Goal: Task Accomplishment & Management: Contribute content

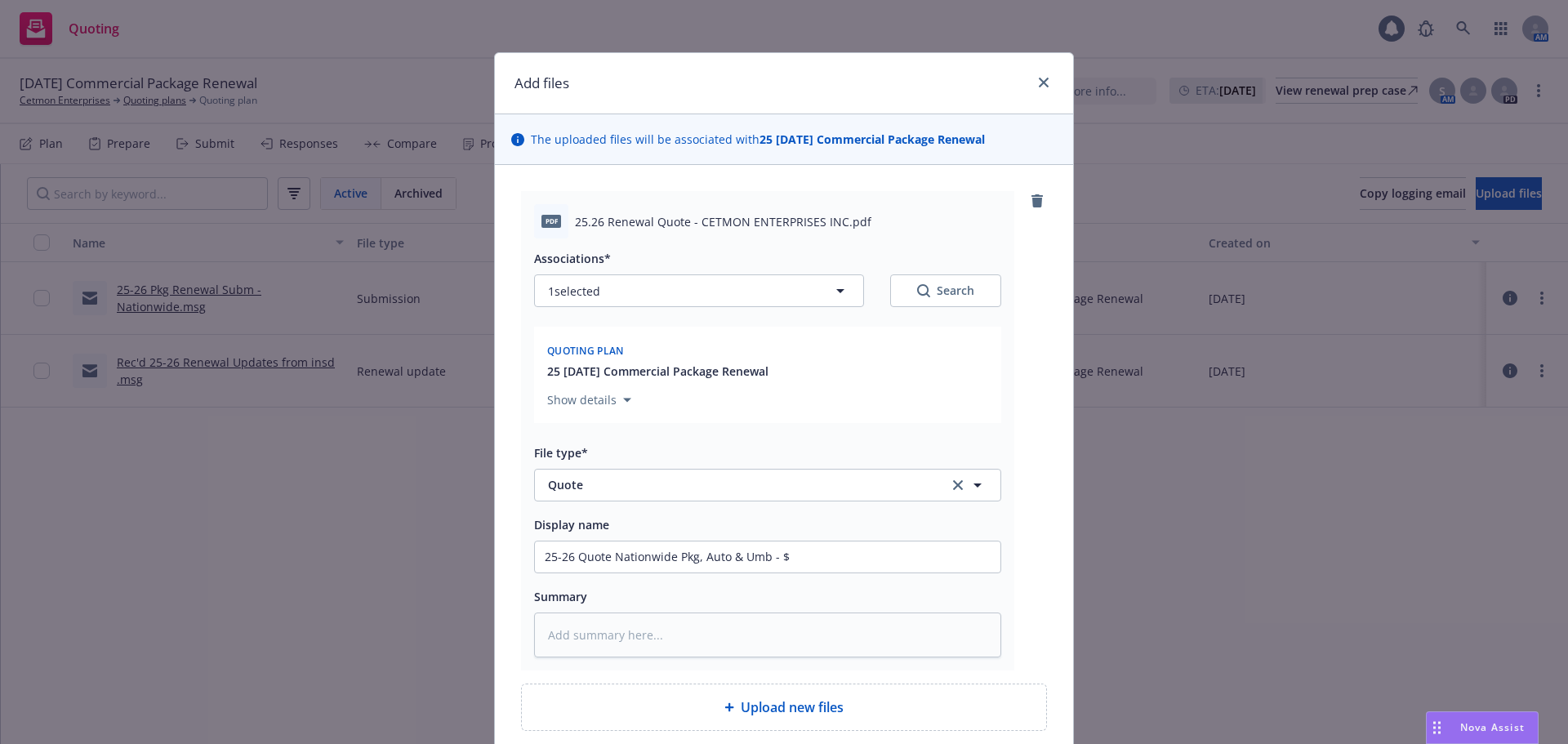
type input "25-26 Quote Nationwide Pkg, Auto & Umb - $1"
type textarea "x"
type input "25-26 Quote Nationwide Pkg, Auto & Umb - $19"
type textarea "x"
type input "25-26 Quote Nationwide Pkg, Auto & Umb - $190"
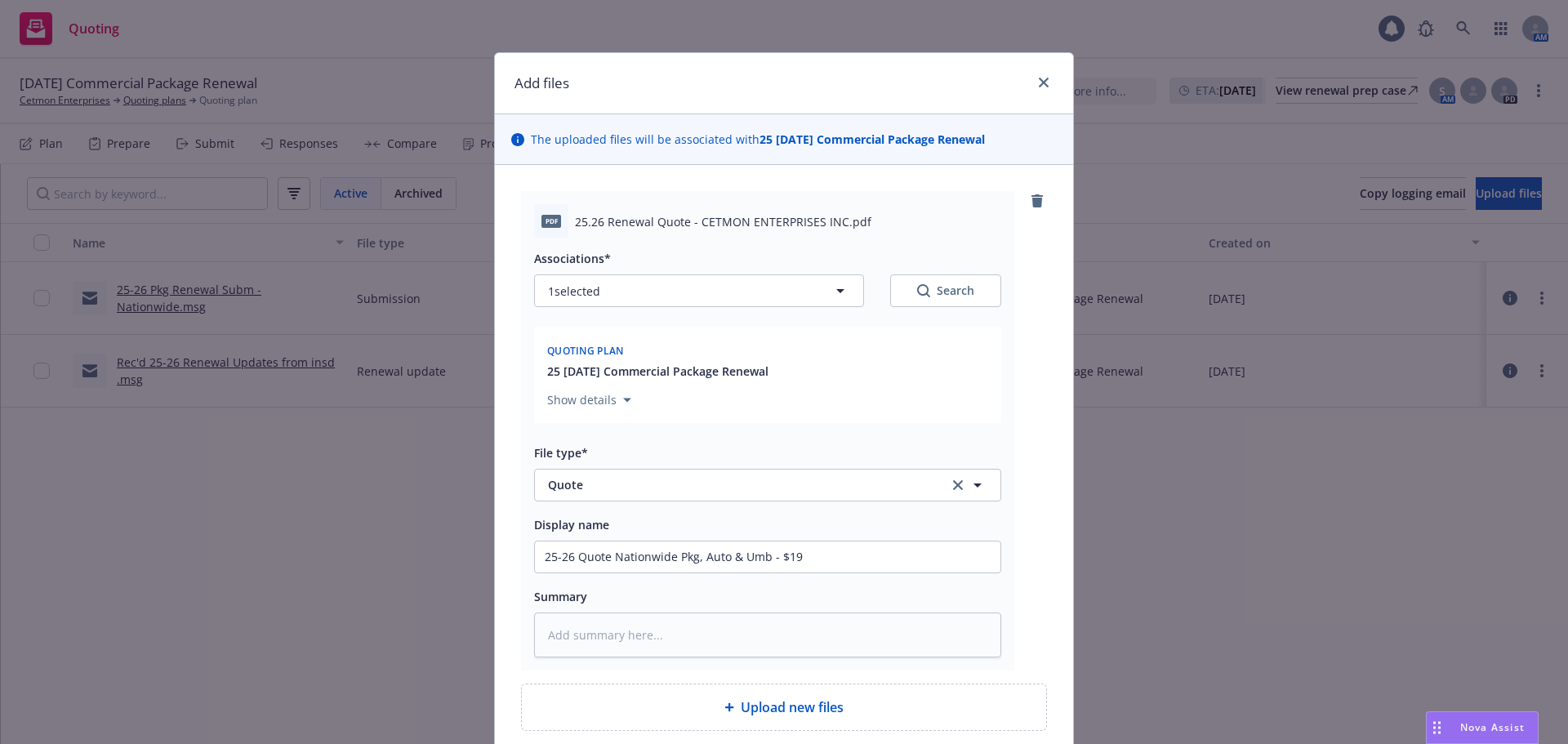
type textarea "x"
type input "25-26 Quote Nationwide Pkg, Auto & Umb - $190,"
type textarea "x"
type input "25-26 Quote Nationwide Pkg, Auto & Umb - $190,9"
type textarea "x"
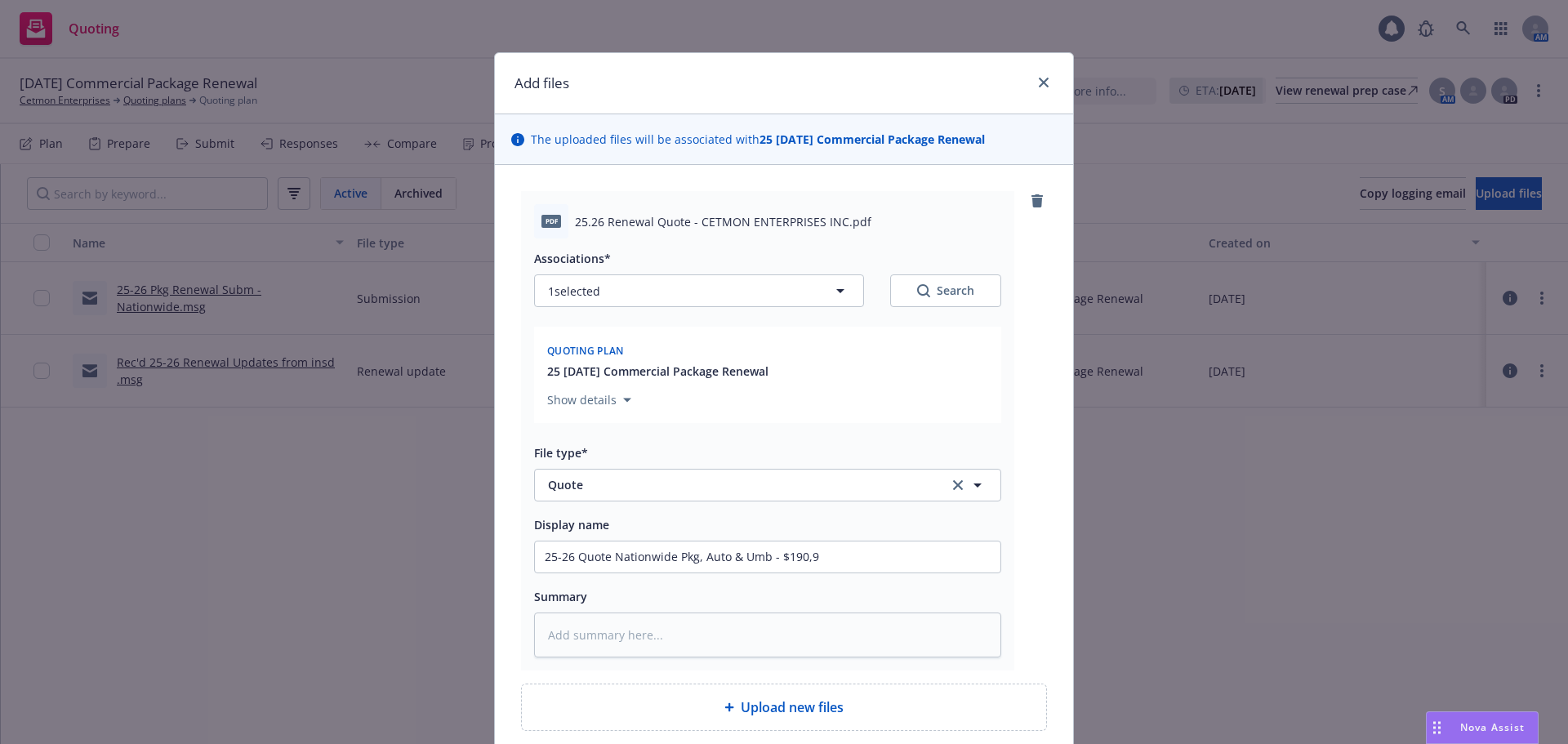
type input "25-26 Quote Nationwide Pkg, Auto & Umb - $190,93"
type textarea "x"
type input "25-26 Quote Nationwide Pkg, Auto & Umb - $190,938"
type textarea "x"
type input "25-26 Quote Nationwide Pkg, Auto & Umb - $190,938."
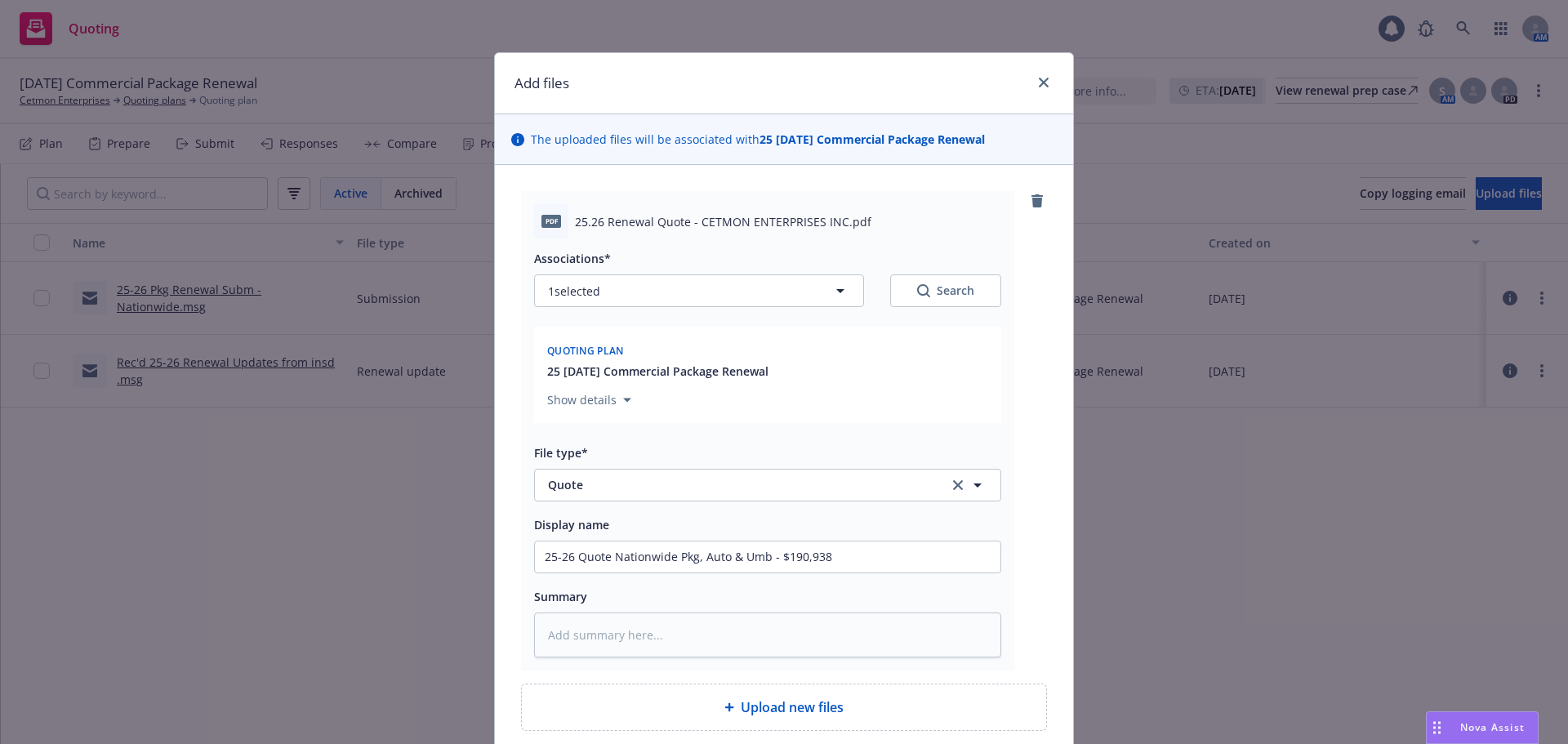
type textarea "x"
type input "25-26 Quote Nationwide Pkg, Auto & Umb - $190,938.9"
type textarea "x"
type input "25-26 Quote Nationwide Pkg, Auto & Umb - $190,938.92"
type textarea "x"
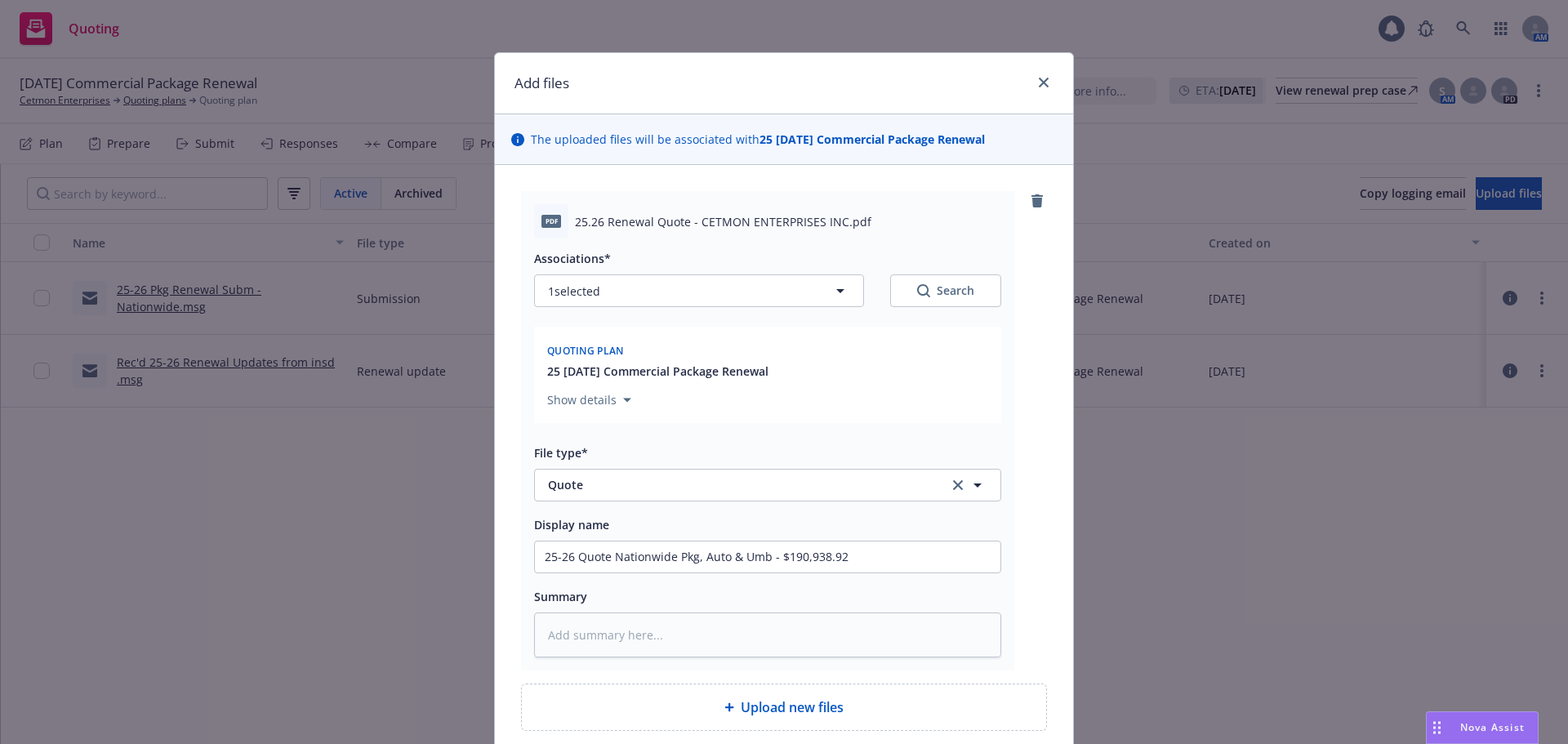
type input "25-26 Quote Nationwide Pkg, Auto & Umb - $190,938.92"
type textarea "x"
type input "25-26 Quote Nationwide Pkg, Auto & Umb - $190,938.92 @"
type textarea "x"
type input "25-26 Quote Nationwide Pkg, Auto & Umb - $190,938.92 @"
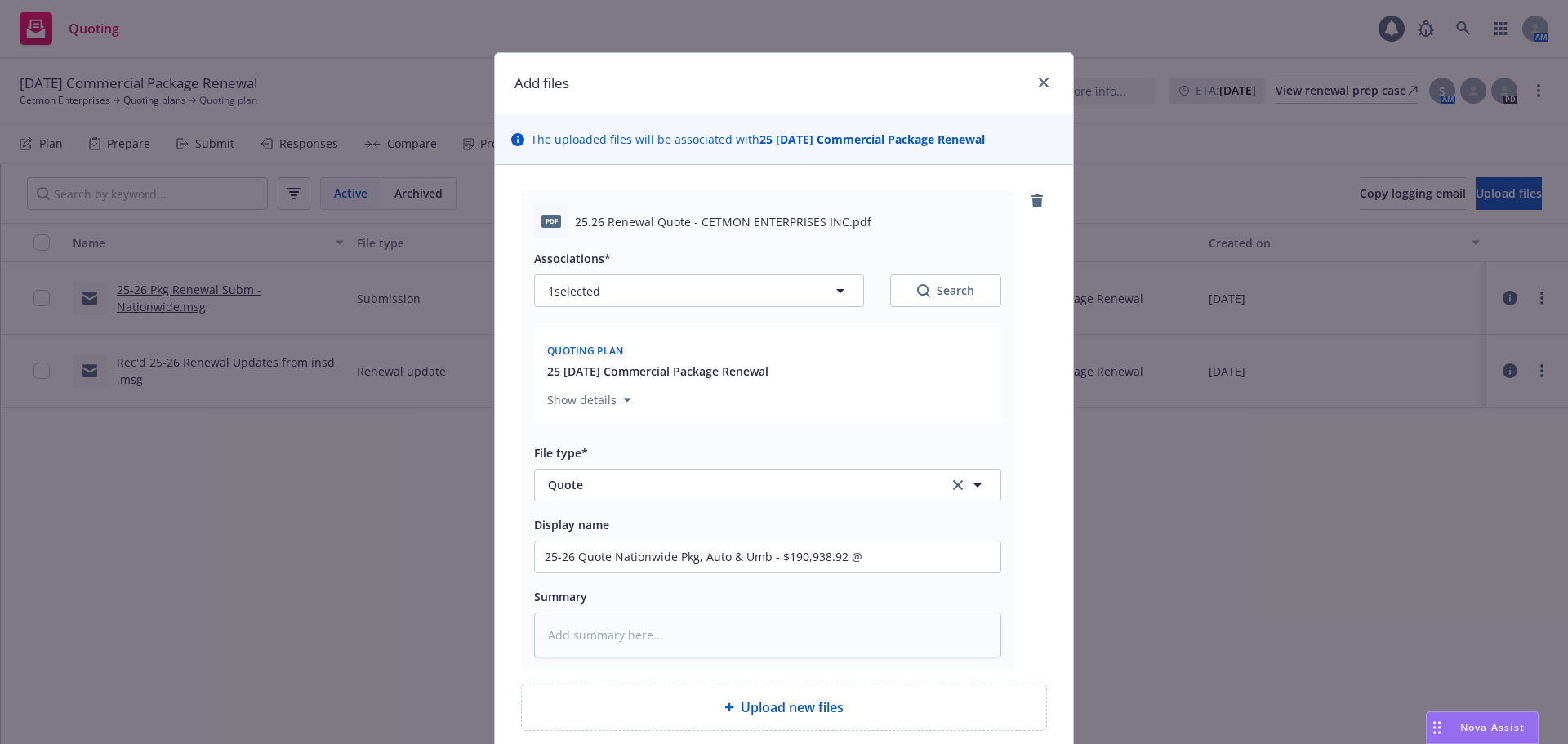
type textarea "x"
type input "25-26 Quote Nationwide Pkg, Auto & Umb - $190,938.92 @ 1"
type textarea "x"
type input "25-26 Quote Nationwide Pkg, Auto & Umb - $190,938.92 @ 10"
type textarea "x"
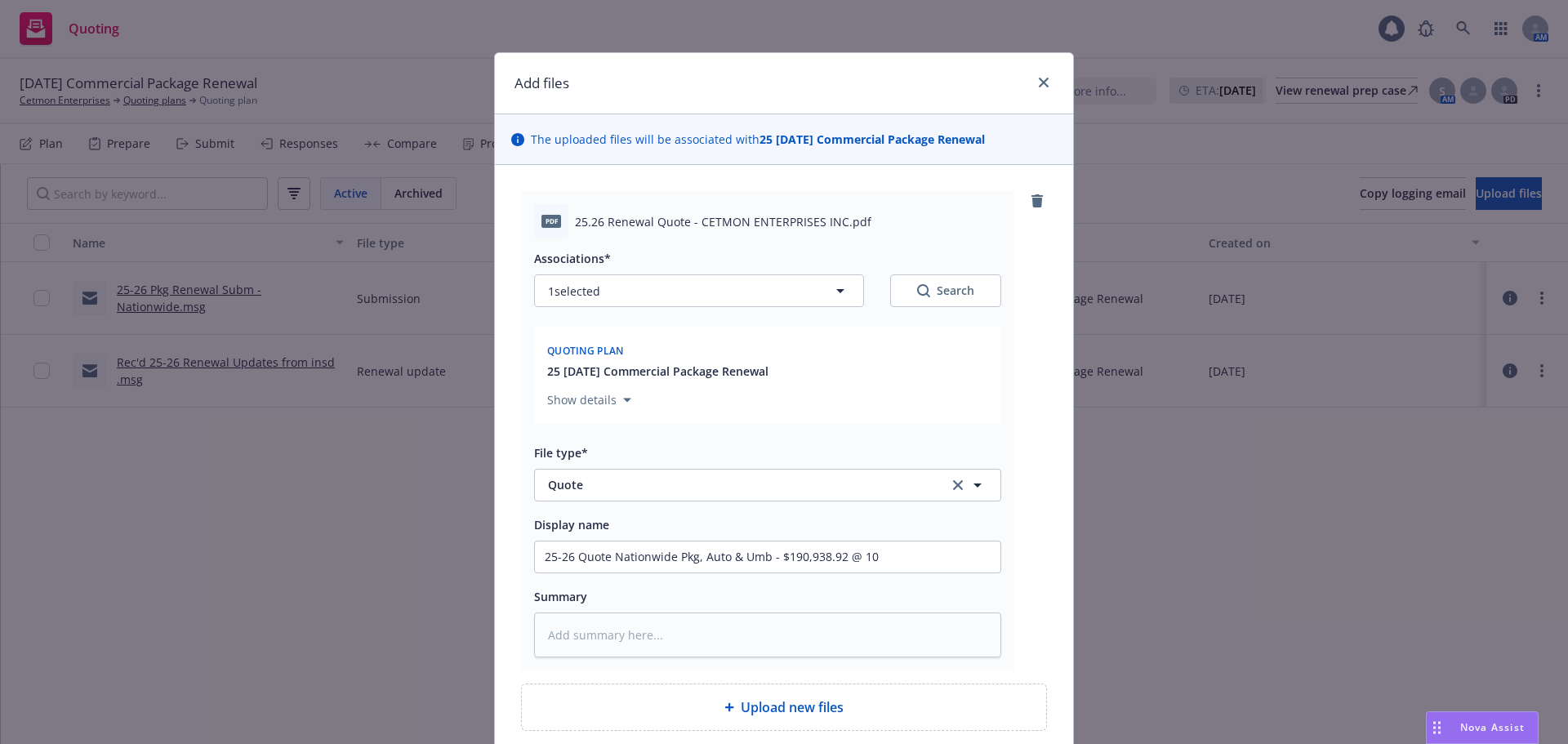
type input "25-26 Quote Nationwide Pkg, Auto & Umb - $190,938.92 @ 1"
type textarea "x"
type input "25-26 Quote Nationwide Pkg, Auto & Umb - $190,938.92 @ 15"
type textarea "x"
type input "25-26 Quote Nationwide Pkg, Auto & Umb - $190,938.92 @ 15%"
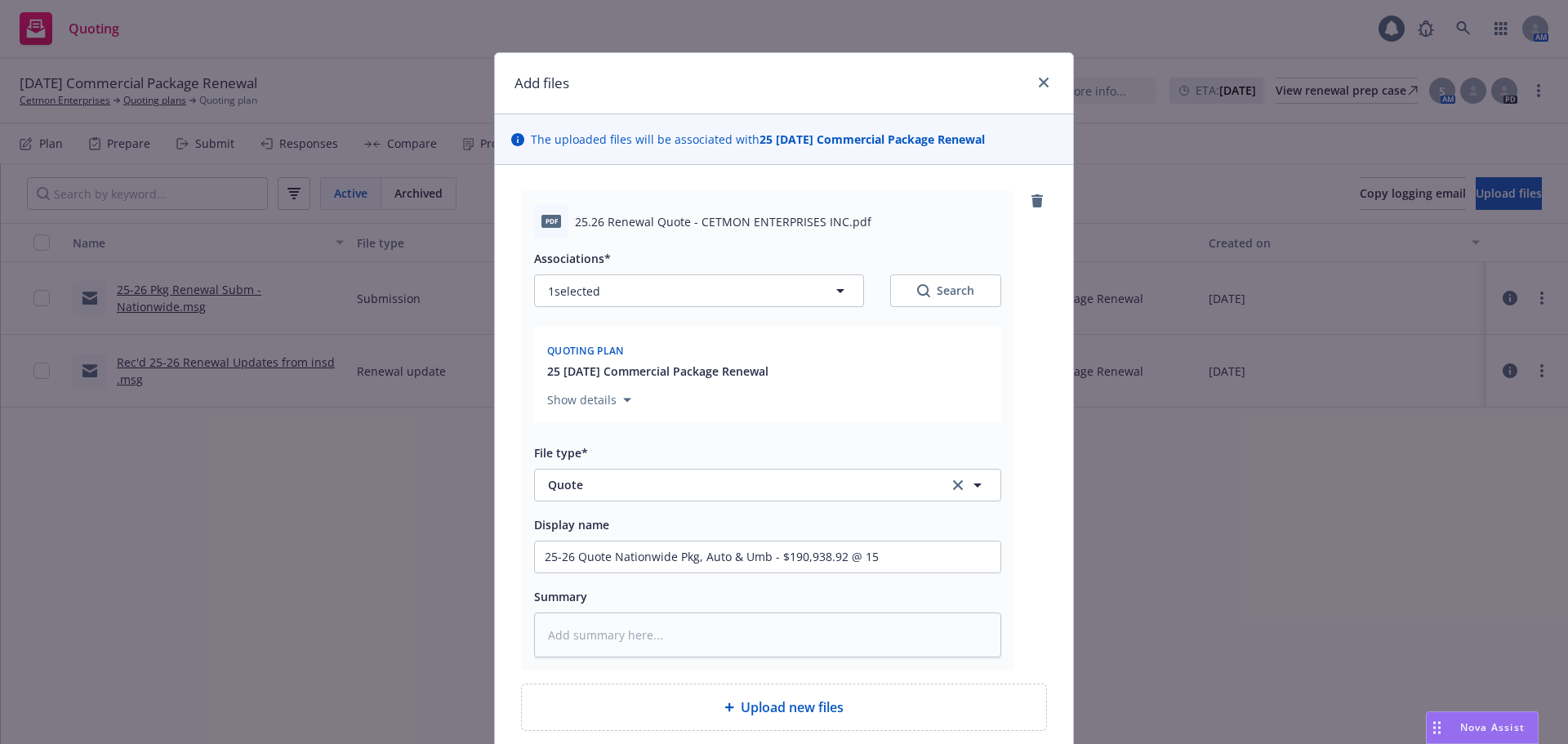
type textarea "x"
type input "25-26 Quote Nationwide Pkg, Auto & Umb - $190,938.92 @ 15%"
type textarea "x"
type input "25-26 Quote Nationwide Pkg, Auto & Umb - $190,938.92 @ 15% c"
type textarea "x"
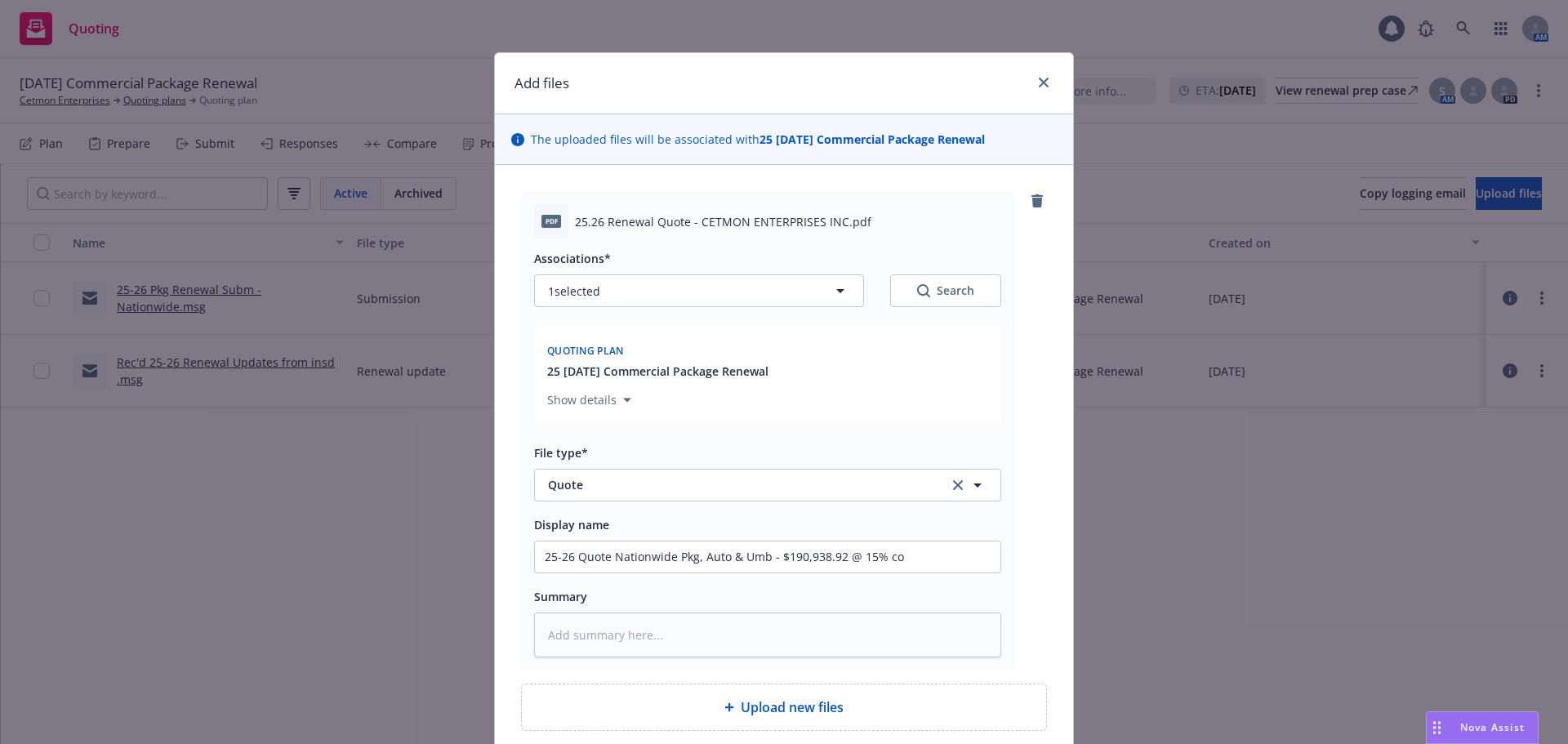
type input "25-26 Quote Nationwide Pkg, Auto & Umb - $190,938.92 @ 15% coi"
type textarea "x"
type input "25-26 Quote Nationwide Pkg, Auto & Umb - $190,938.92 @ 15% coin"
type textarea "x"
type input "25-26 Quote Nationwide Pkg, Auto & Umb - $190,938.92 @ 15% coi"
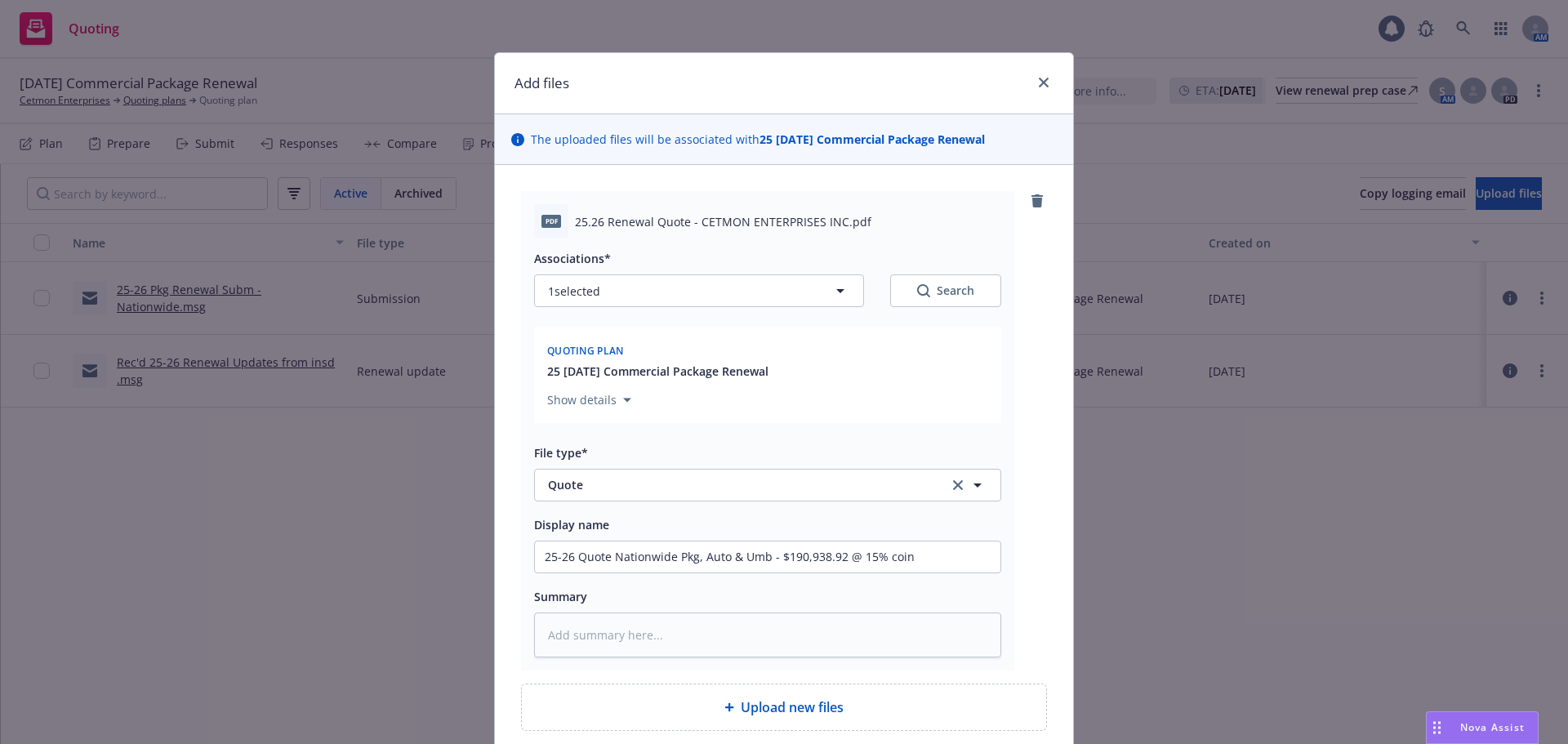
type textarea "x"
type input "25-26 Quote Nationwide Pkg, Auto & Umb - $190,938.92 @ 15% co"
type textarea "x"
type input "25-26 Quote Nationwide Pkg, Auto & Umb - $190,938.92 @ 15% com"
type textarea "x"
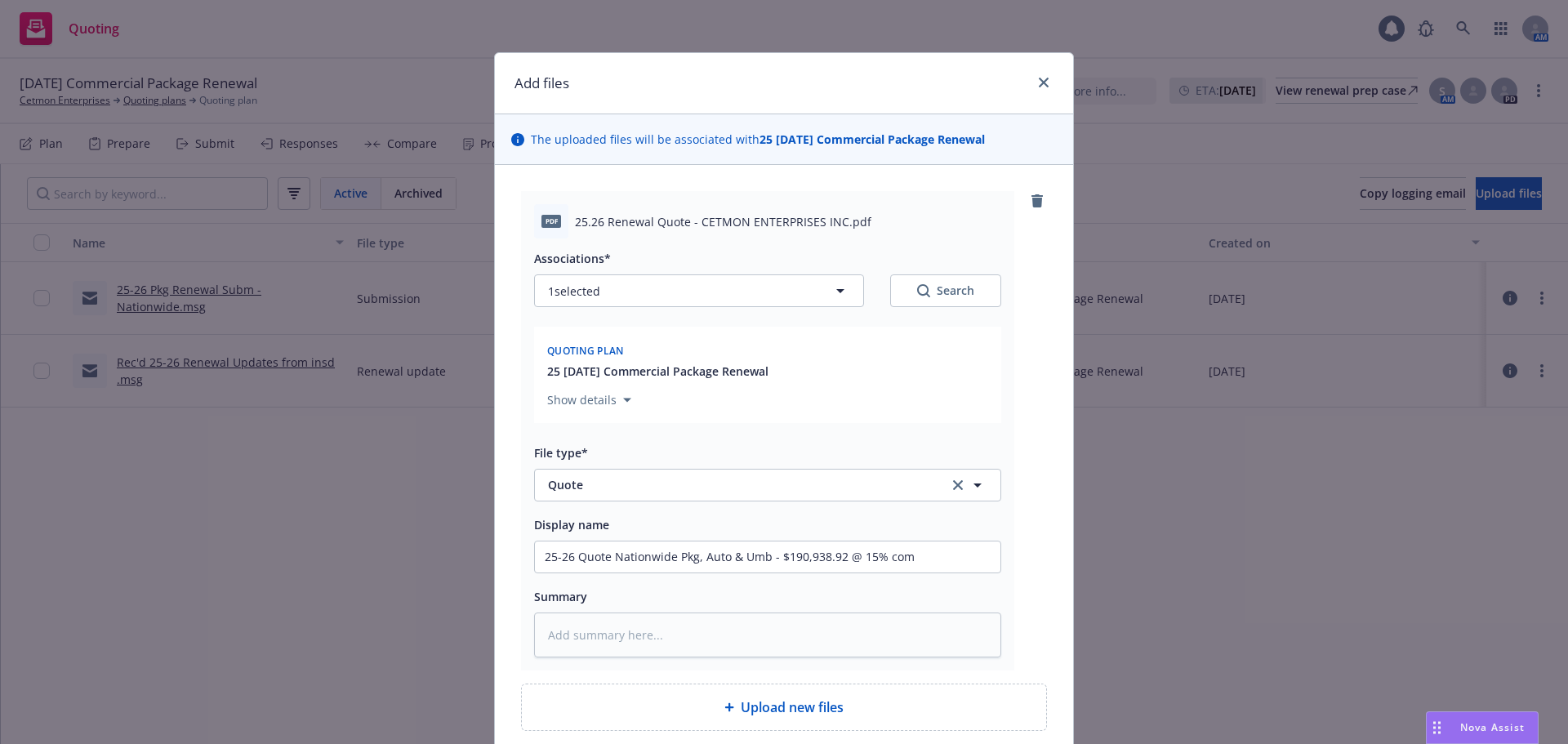
type input "25-26 Quote Nationwide Pkg, Auto & Umb - $190,938.92 @ 15% comm"
type textarea "x"
type input "25-26 Quote Nationwide Pkg, Auto & Umb - $190,938.92 @ 15% comm"
type textarea "x"
type input "25-26 Quote Nationwide Pkg, Auto & Umb - $190,938.92 @ 15% comm"
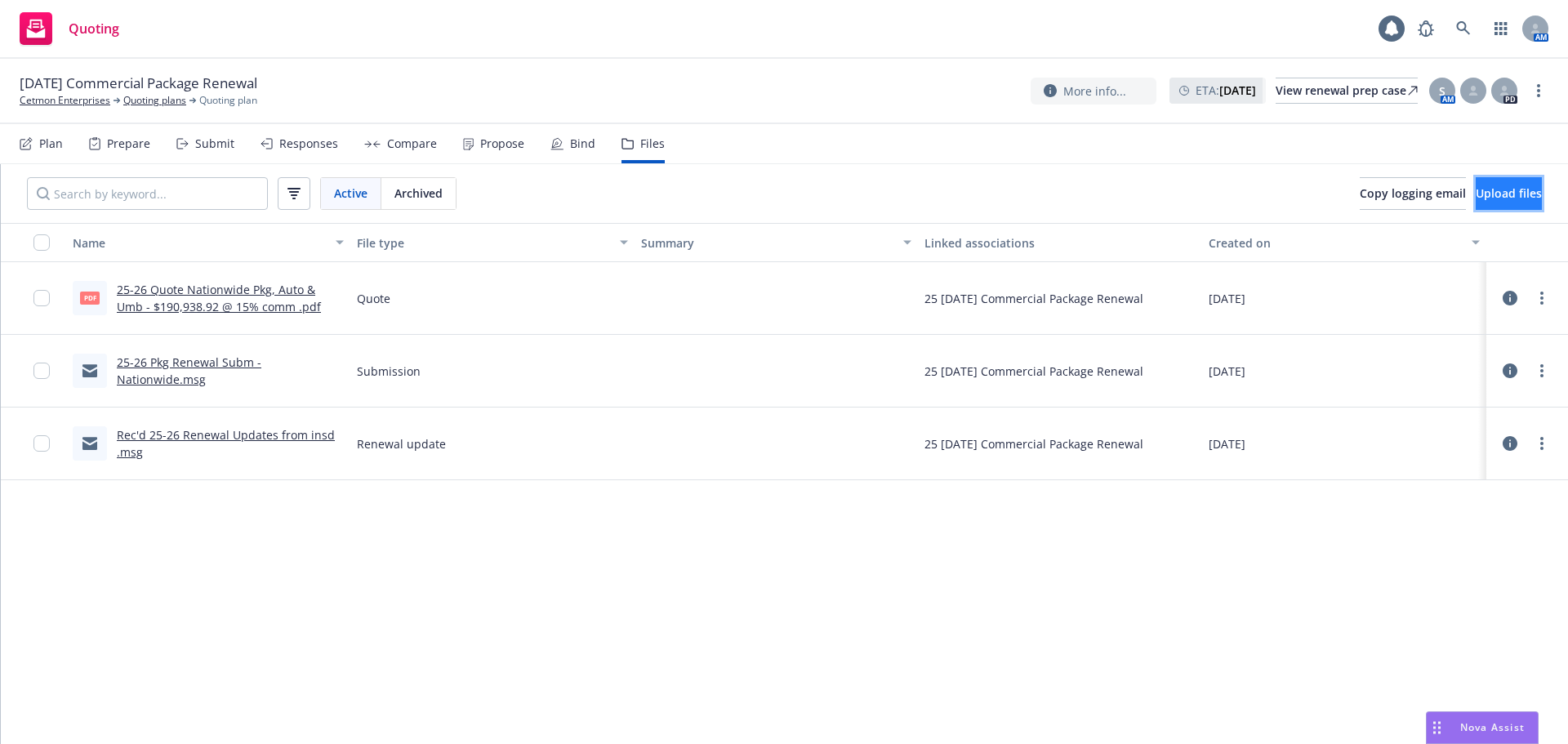
click at [1476, 204] on button "Upload files" at bounding box center [1508, 193] width 66 height 33
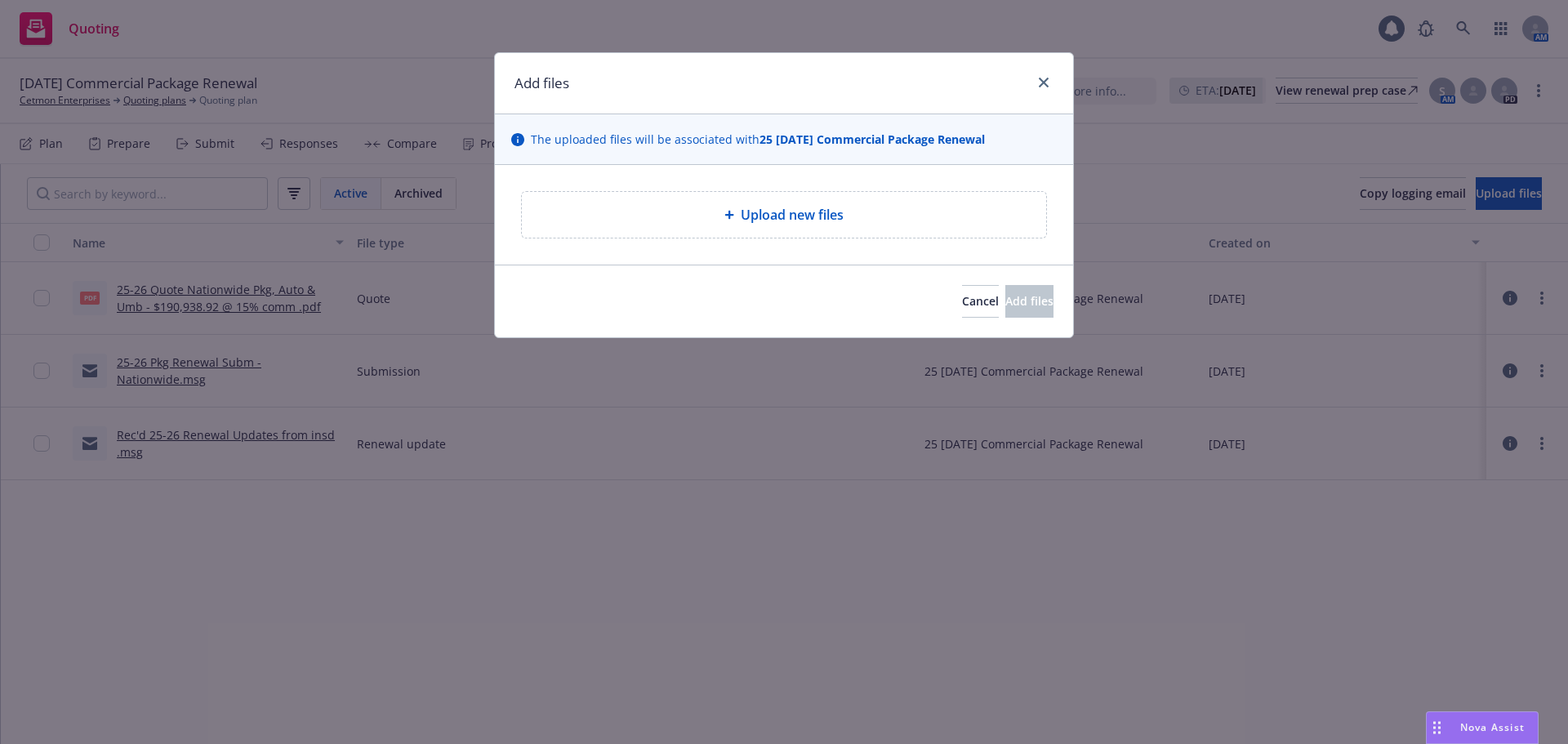
type textarea "x"
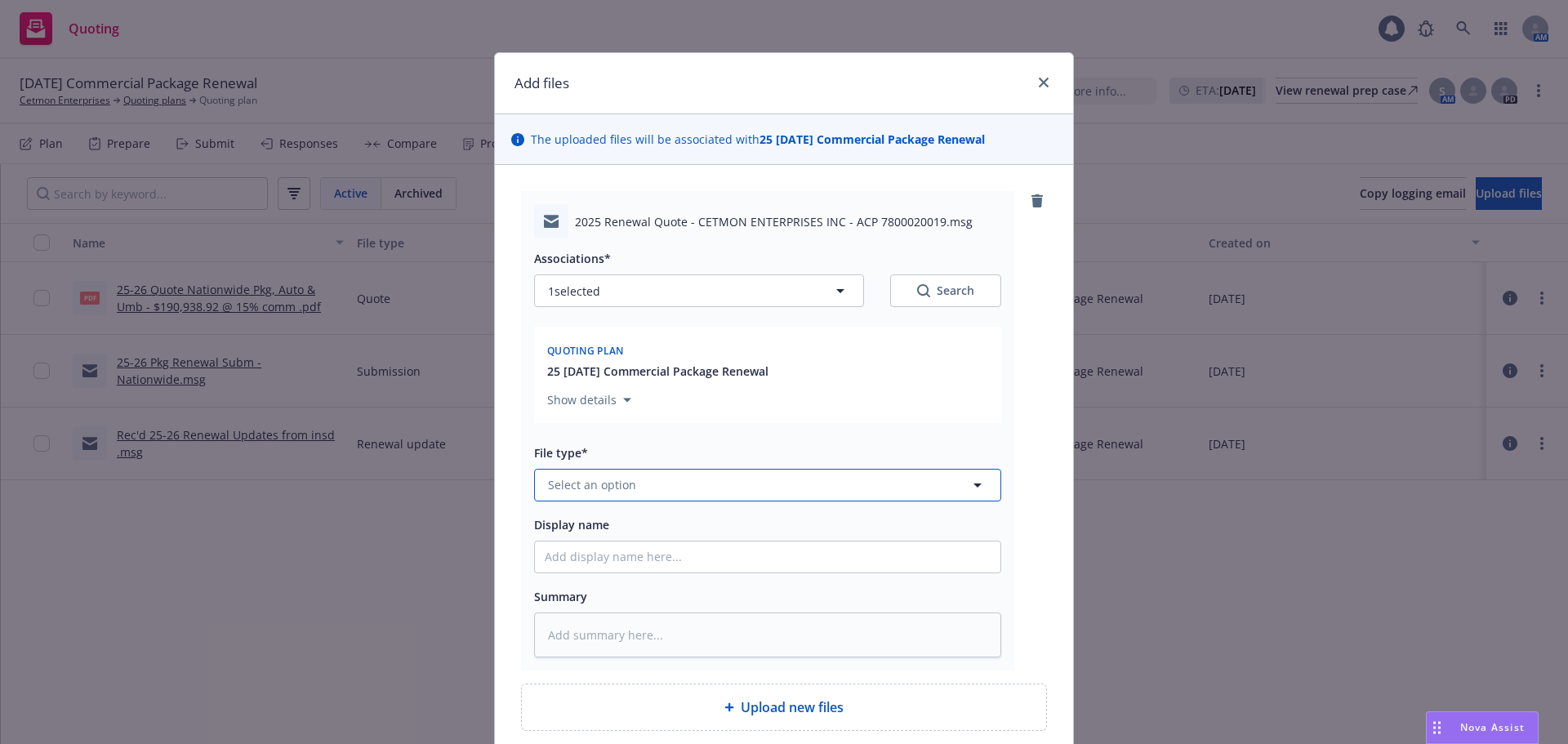
click at [723, 483] on button "Select an option" at bounding box center [768, 484] width 467 height 33
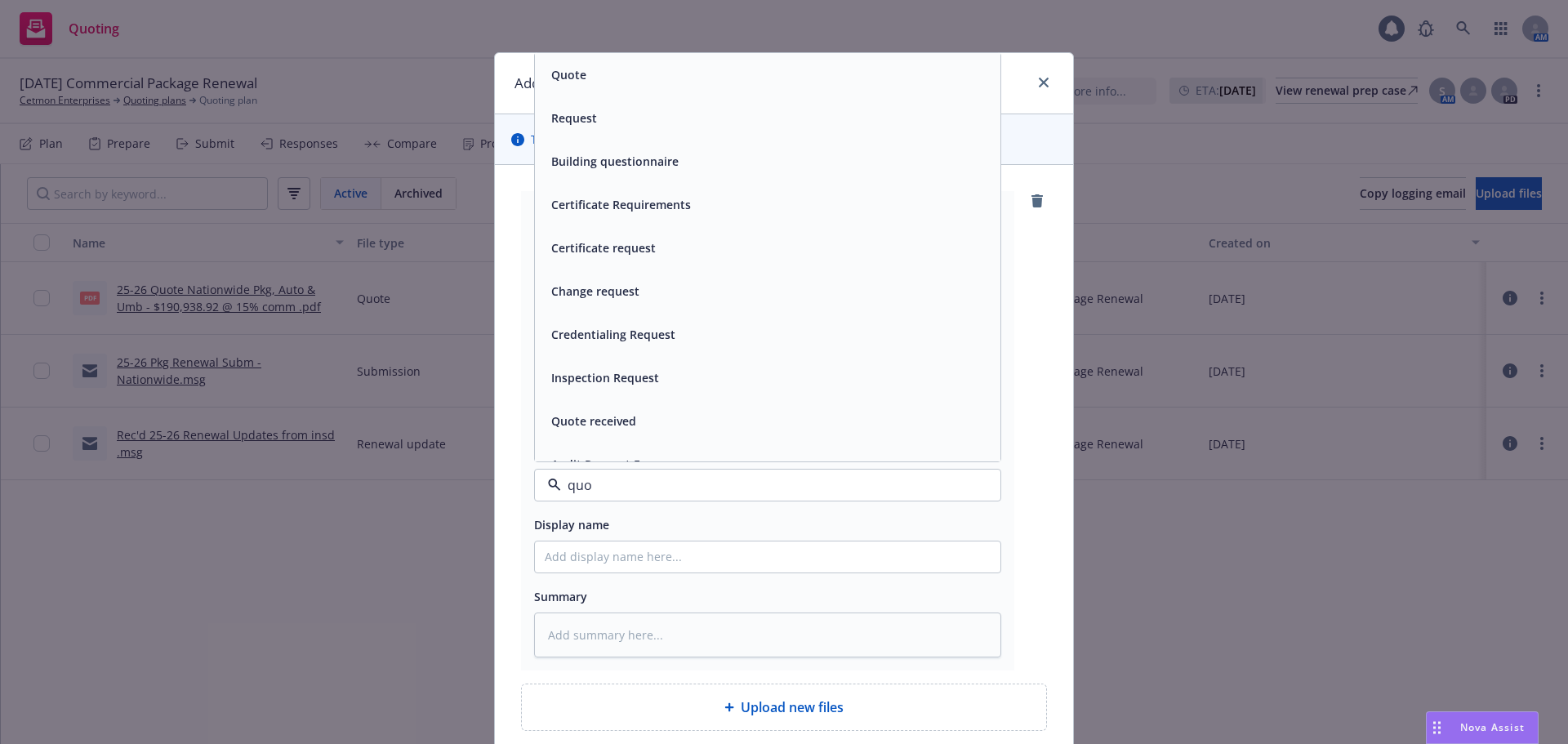
type input "quot"
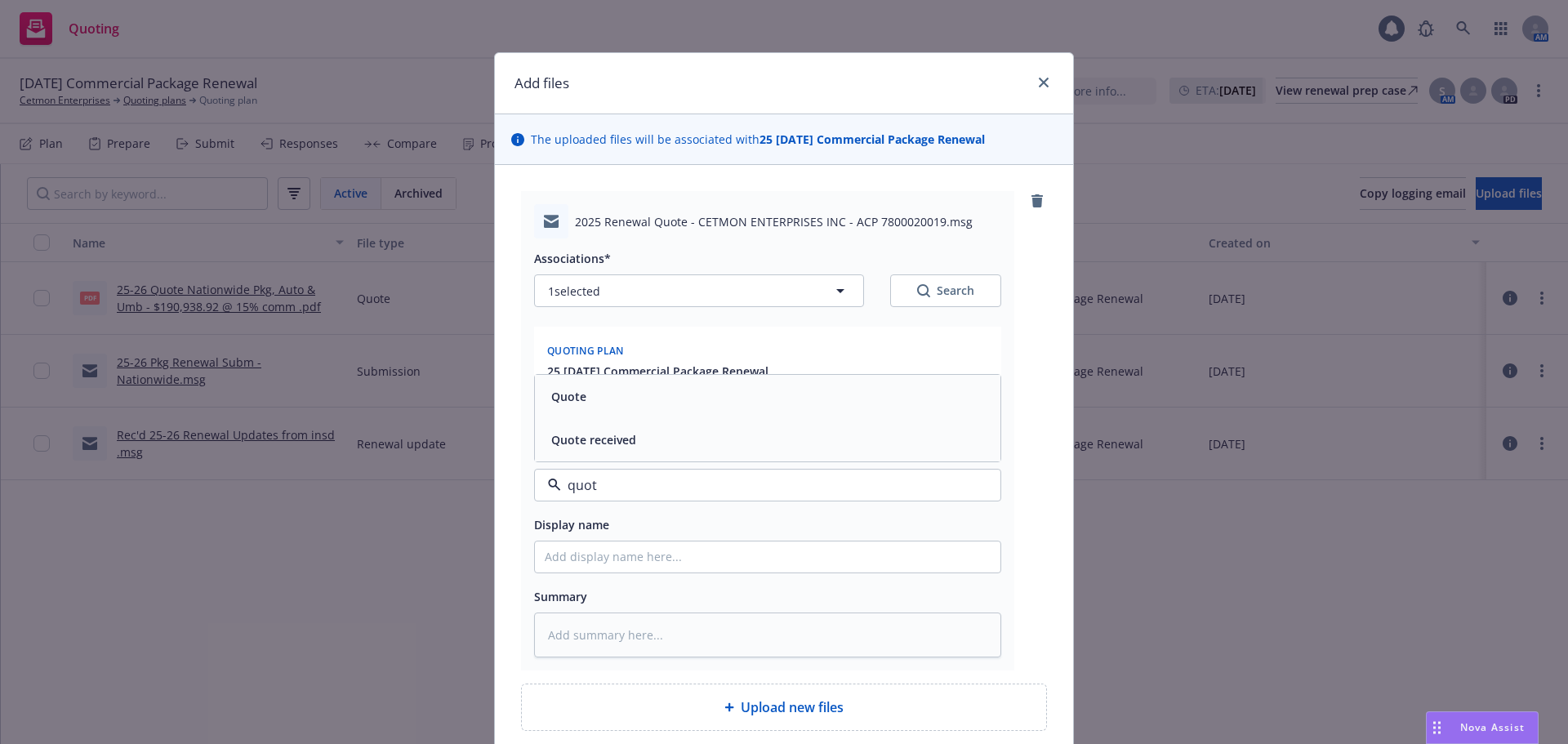
click at [672, 441] on div "Quote received" at bounding box center [767, 439] width 445 height 23
click at [606, 555] on input "Display name" at bounding box center [768, 556] width 465 height 31
type textarea "x"
type input "R"
type textarea "x"
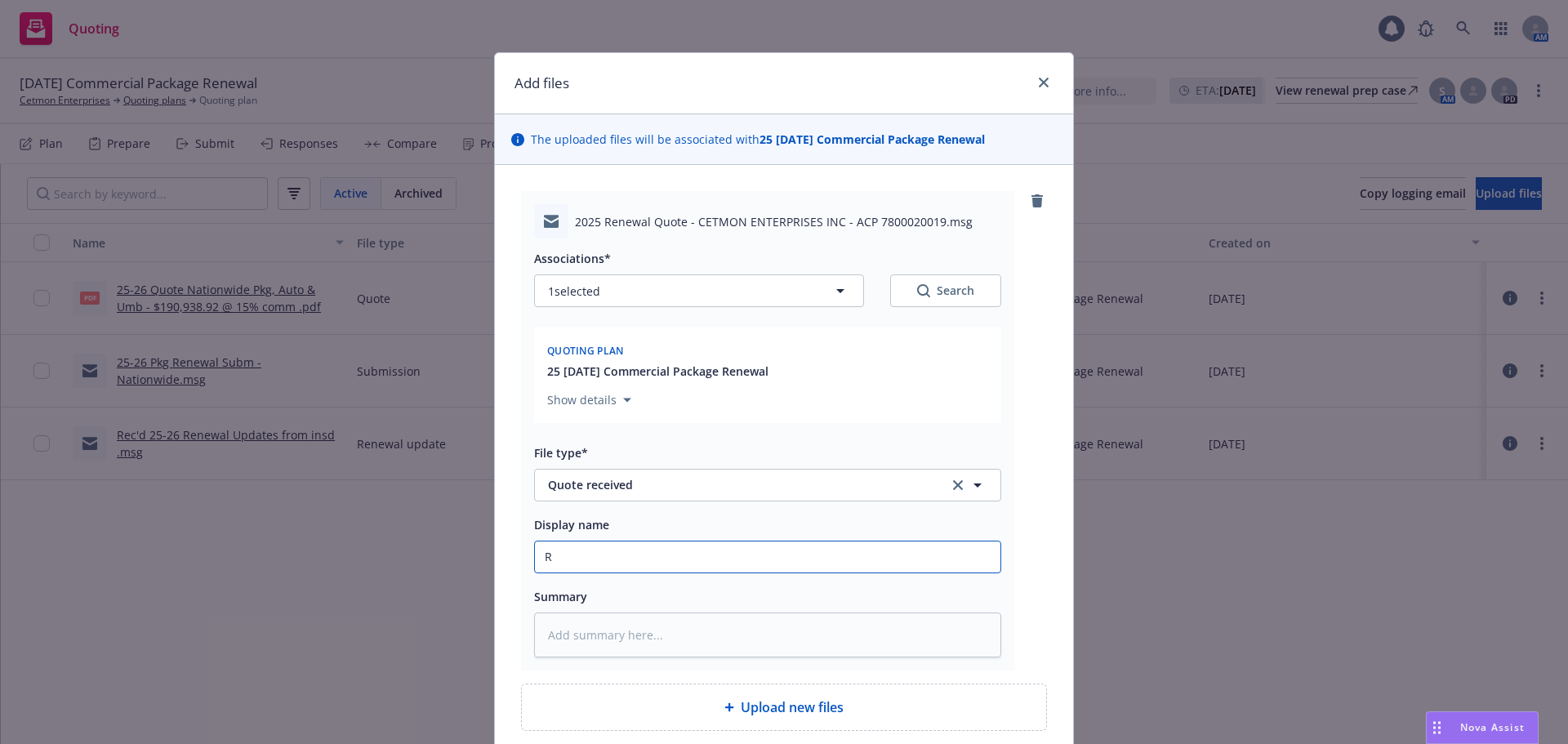
type input "RE"
type textarea "x"
type input "REc"
type textarea "x"
type input "REc'"
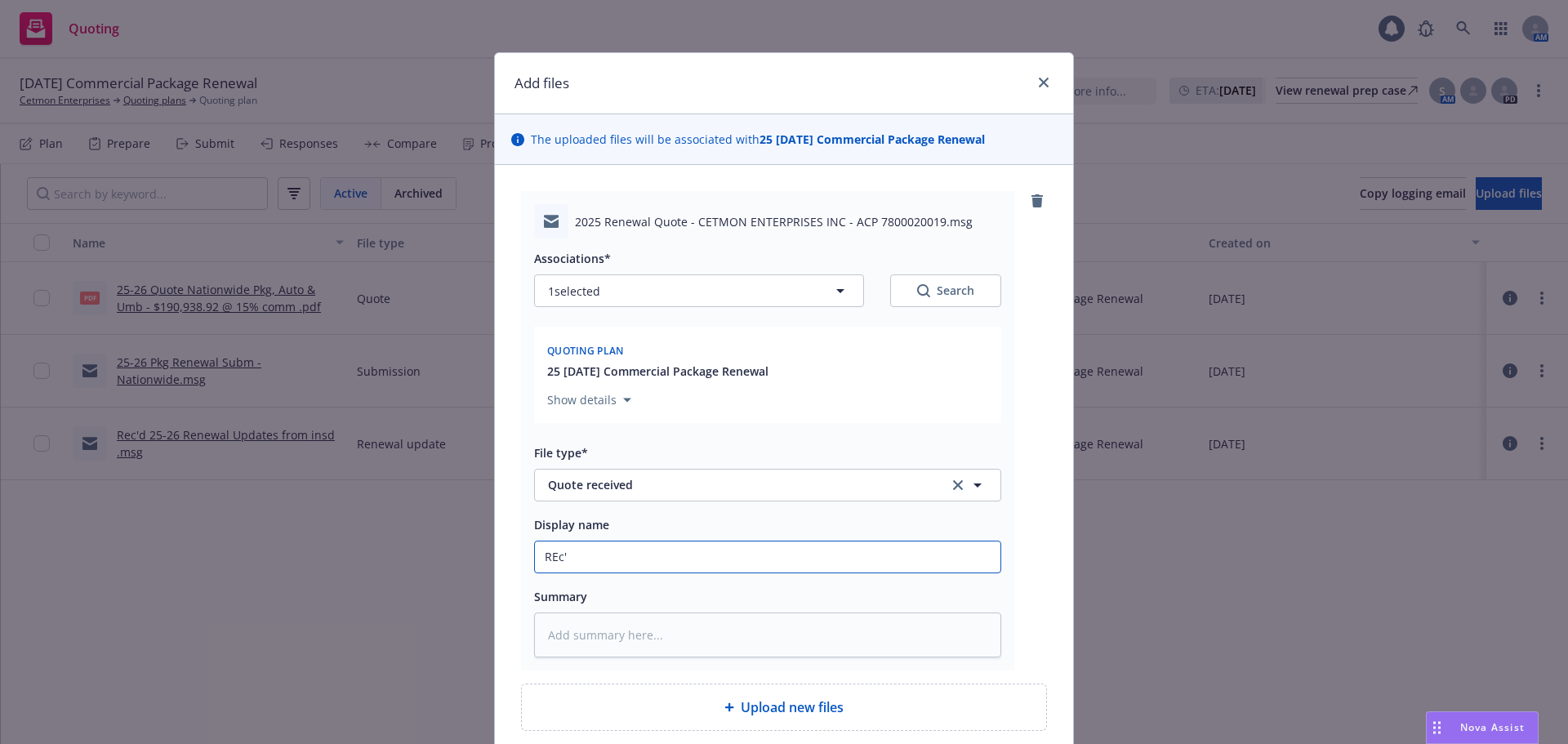
type textarea "x"
type input "REc'd"
type textarea "x"
type input "REc'd"
type textarea "x"
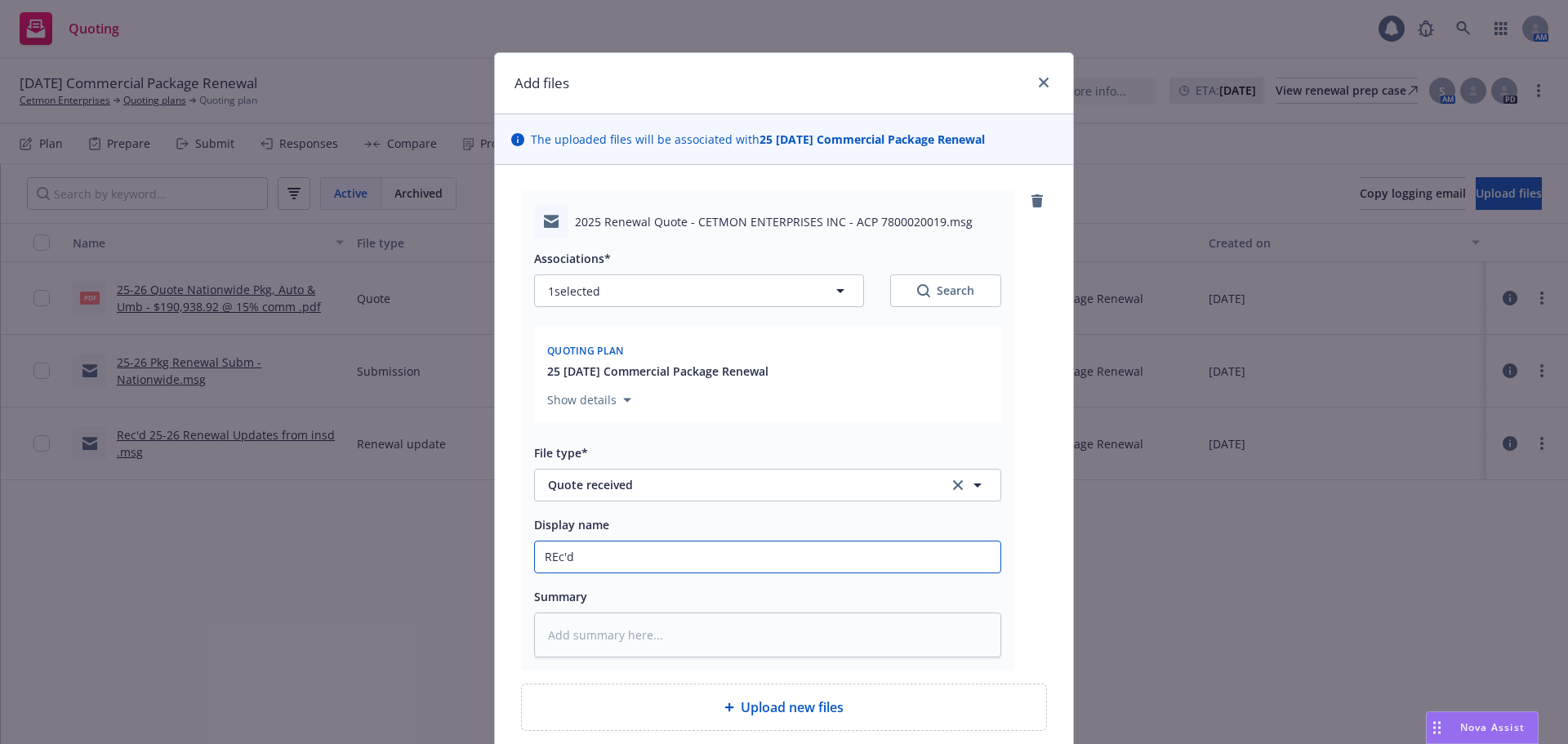
type input "REc'd 2"
type textarea "x"
type input "REc'd"
type textarea "x"
type input "REc'd"
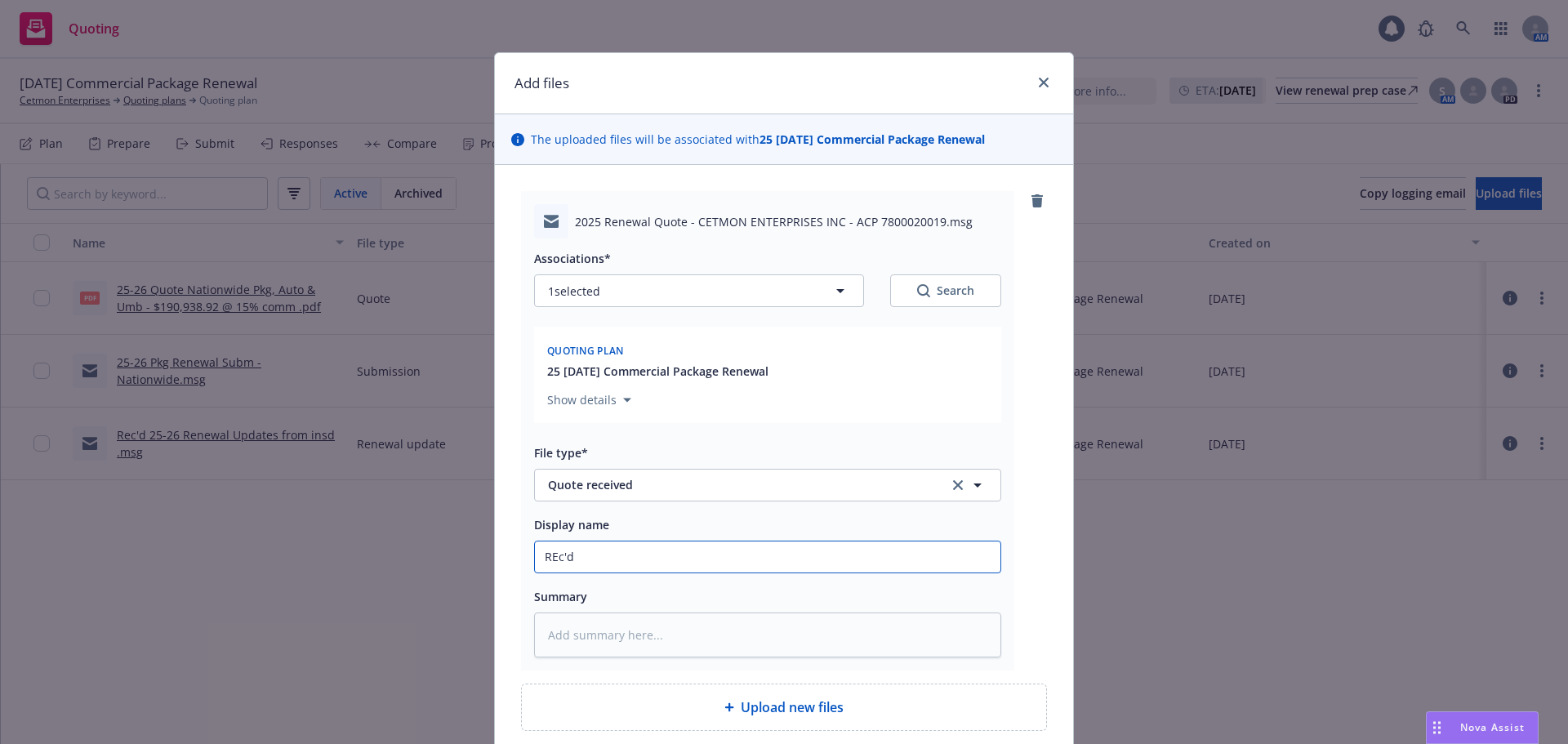
type textarea "x"
type input "REc'"
type textarea "x"
type input "REc"
type textarea "x"
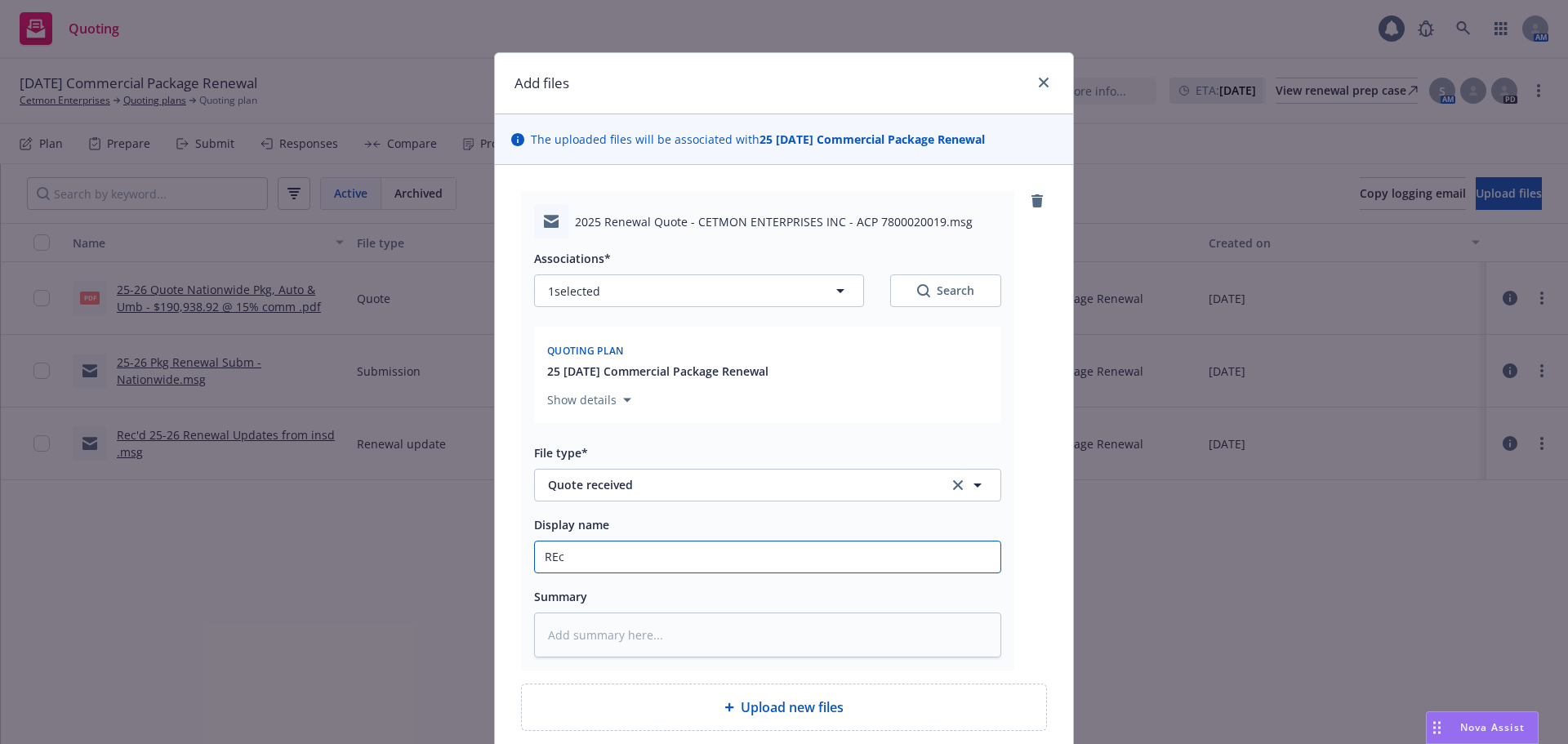
type input "RE"
type textarea "x"
type input "R"
type textarea "x"
type input "Re"
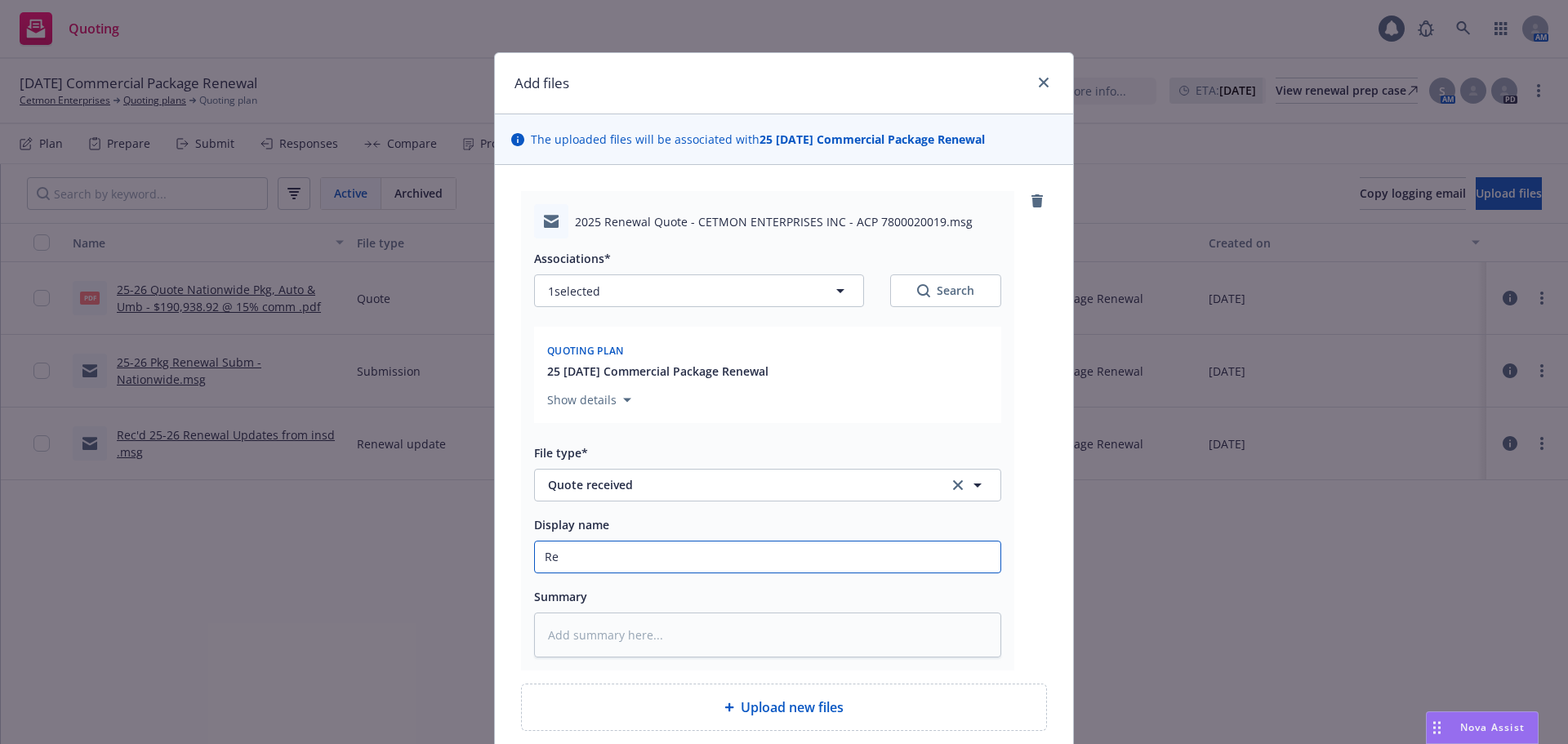
type textarea "x"
type input "Rec"
type textarea "x"
type input "Rec'"
type textarea "x"
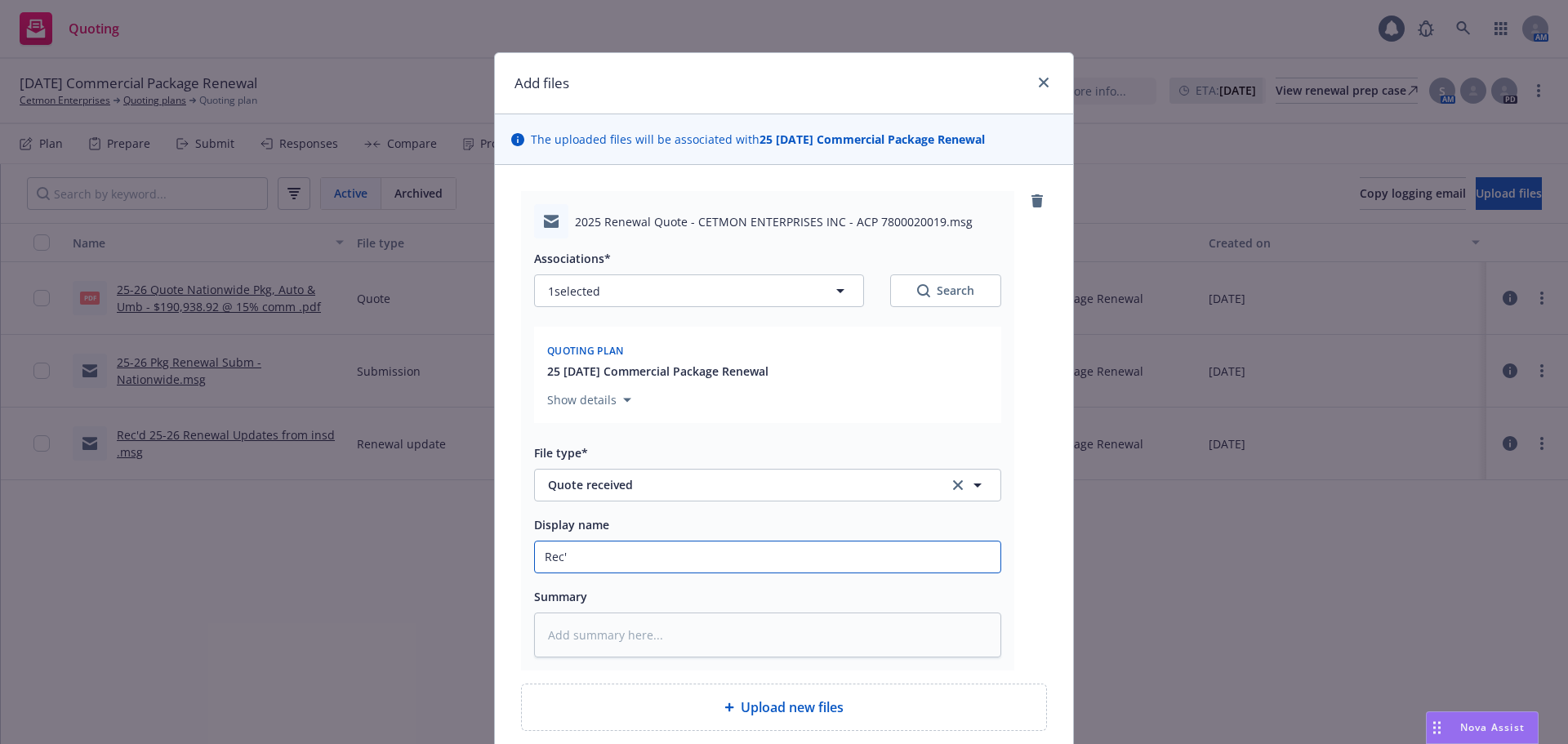
type input "Rec'd"
type textarea "x"
type input "Rec'd"
type textarea "x"
type input "Rec'd 2"
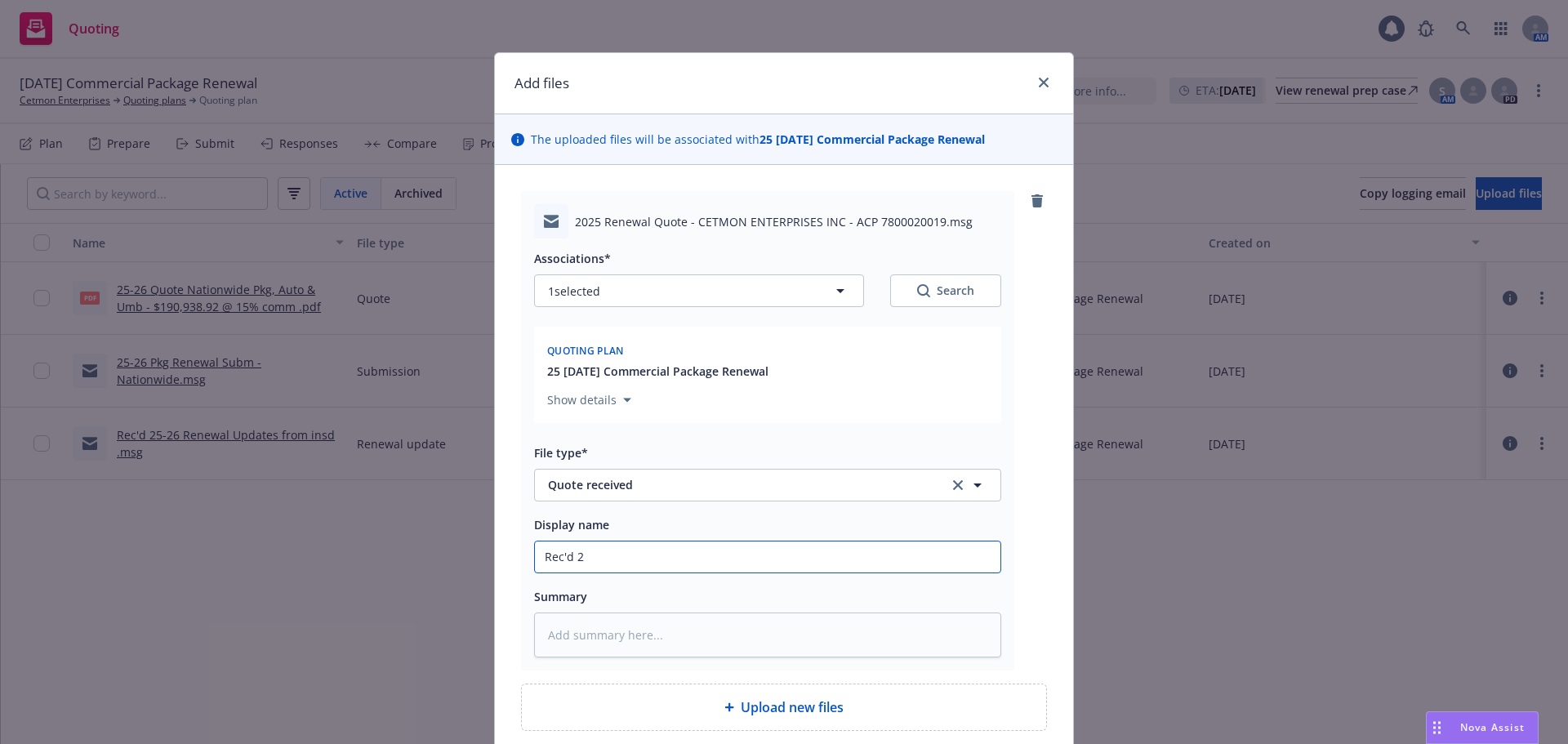
type textarea "x"
type input "Rec'd 25"
type textarea "x"
type input "Rec'd 25-"
type textarea "x"
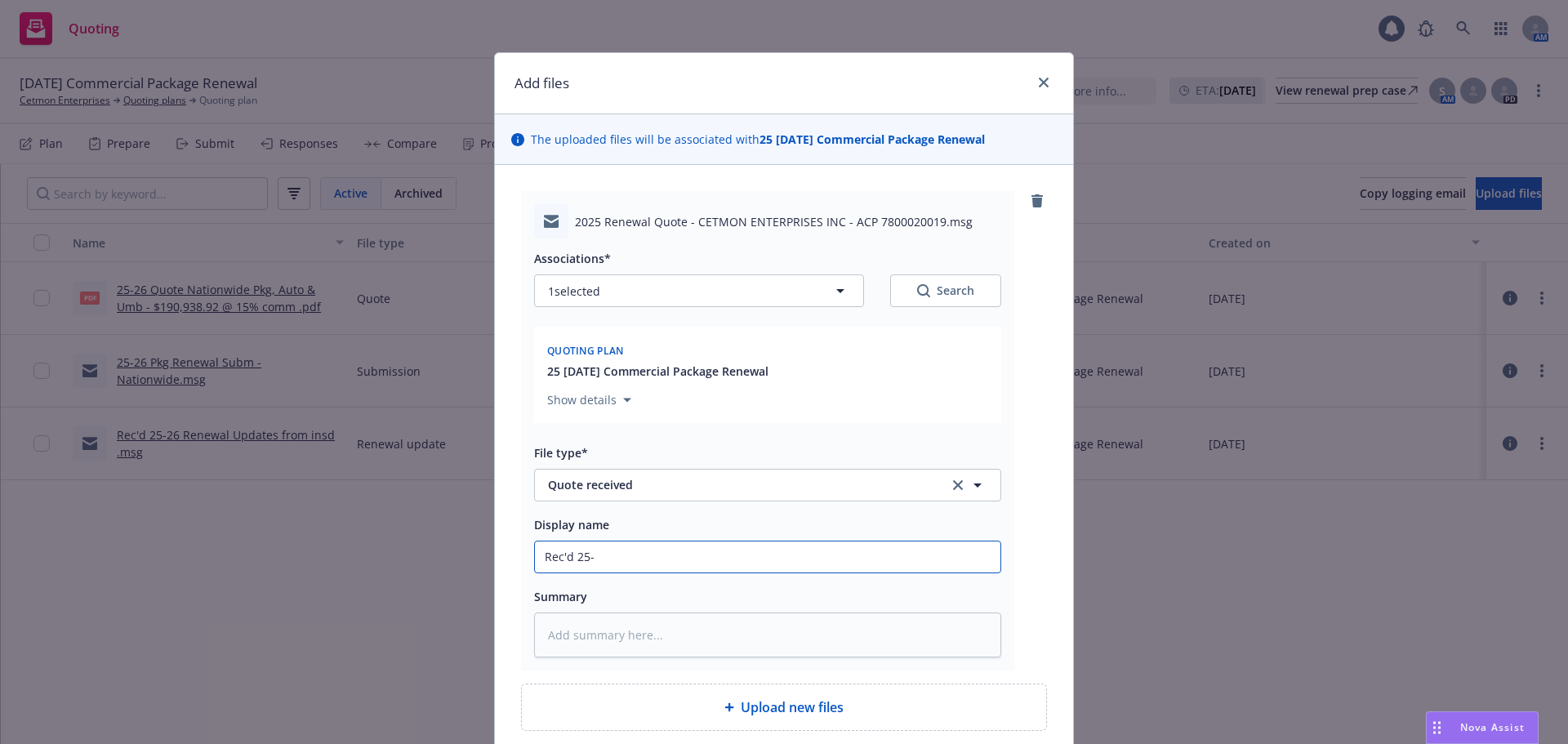
type input "Rec'd 25-2"
type textarea "x"
type input "Rec'd 25-26"
type textarea "x"
type input "Rec'd 25-26"
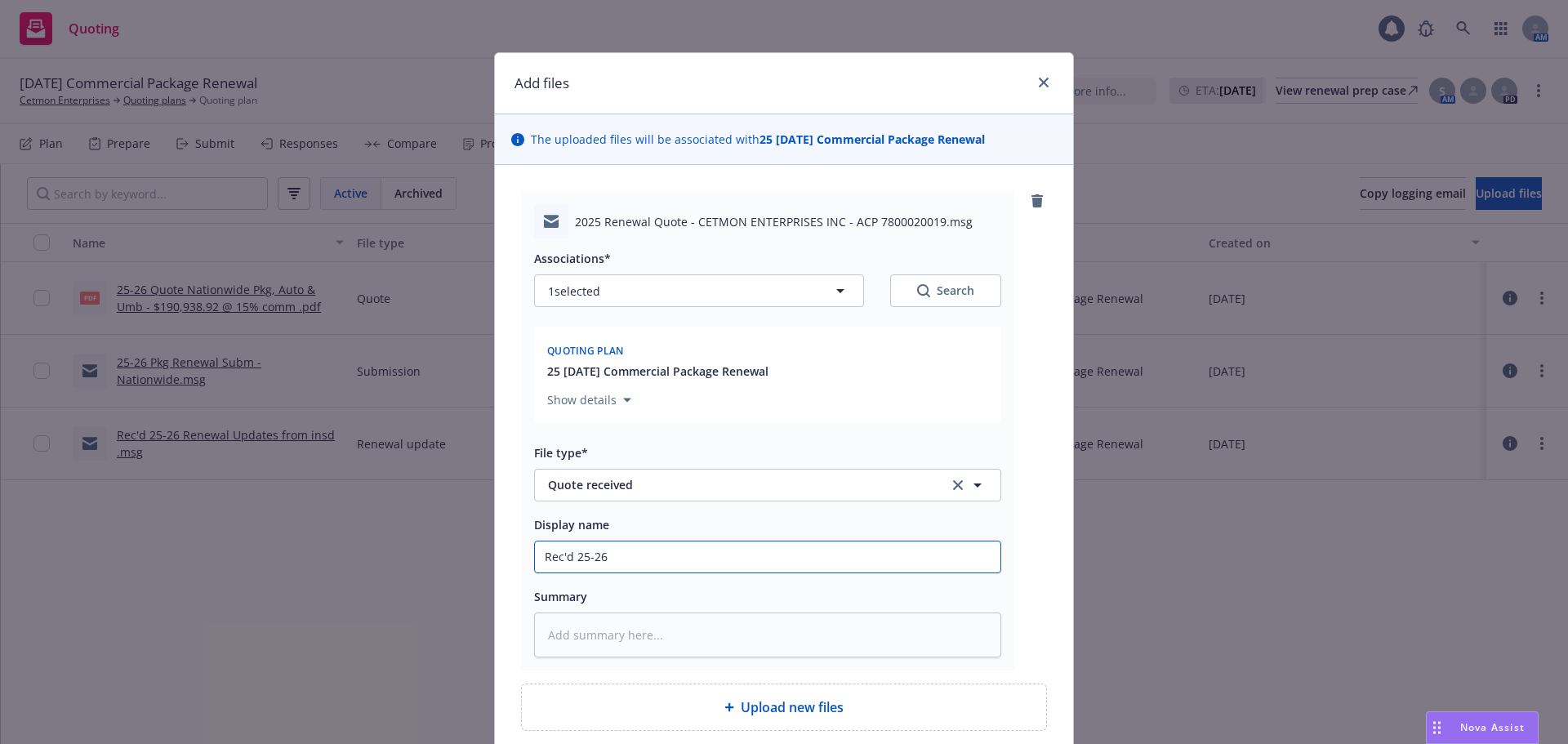
type textarea "x"
type input "Rec'd 25-26 R"
type textarea "x"
type input "Rec'd 25-26 Ren"
type textarea "x"
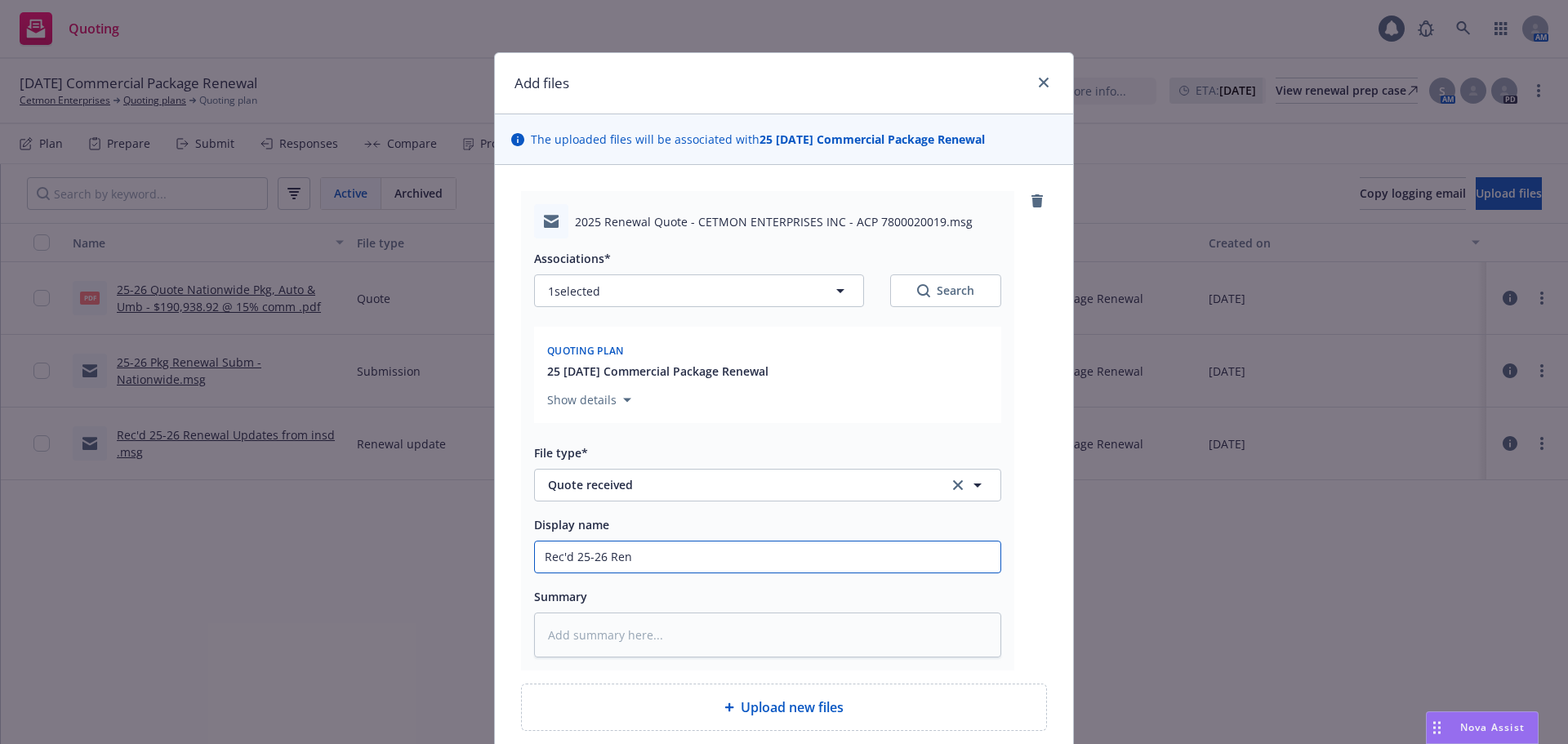
type input "Rec'd 25-26 [PERSON_NAME]"
type textarea "x"
type input "Rec'd 25-26 [PERSON_NAME]"
type textarea "x"
type input "Rec'd 25-26 Reneaw"
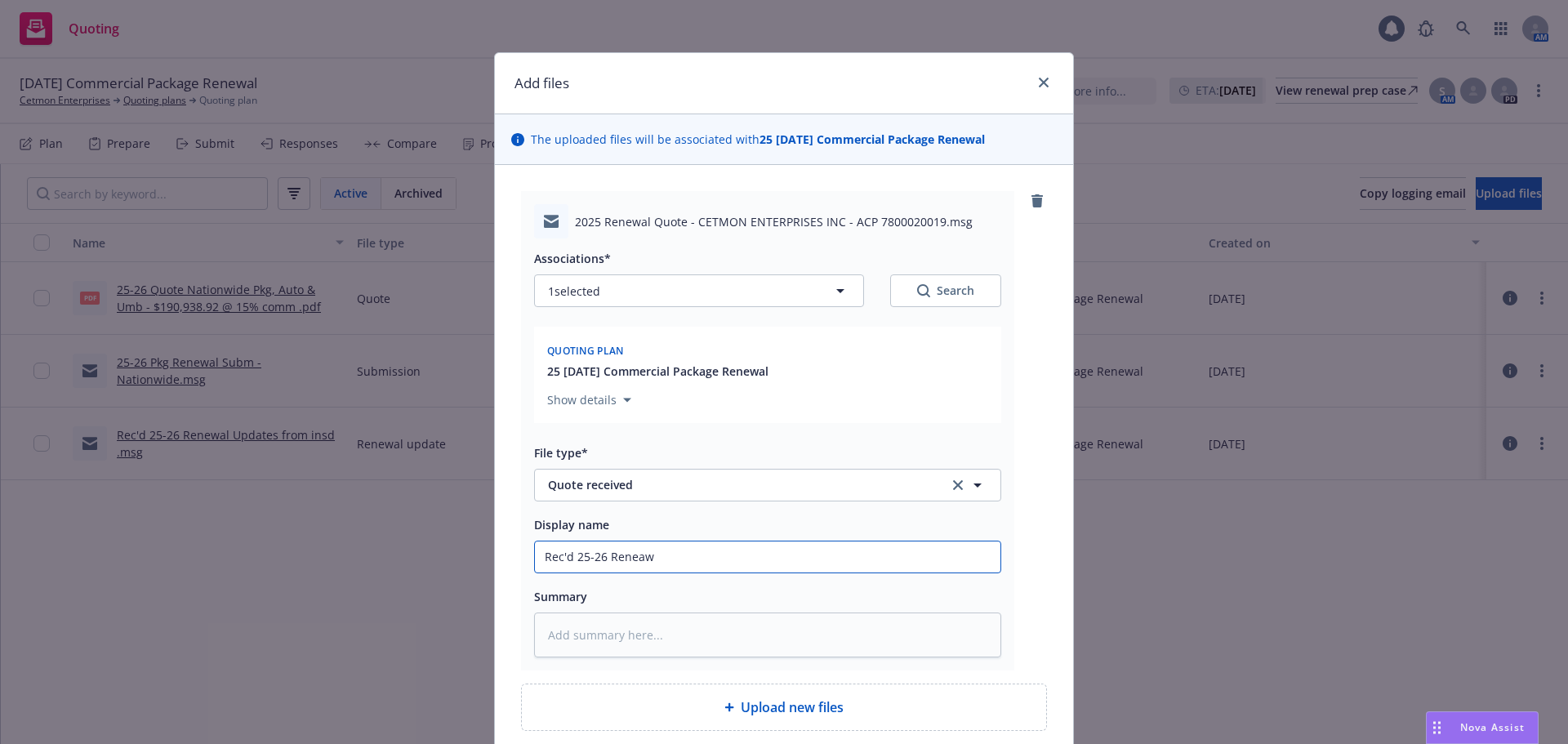
type textarea "x"
type input "Rec'd 25-26 Reneawl"
type textarea "x"
type input "Rec'd 25-26 Reneawl"
type textarea "x"
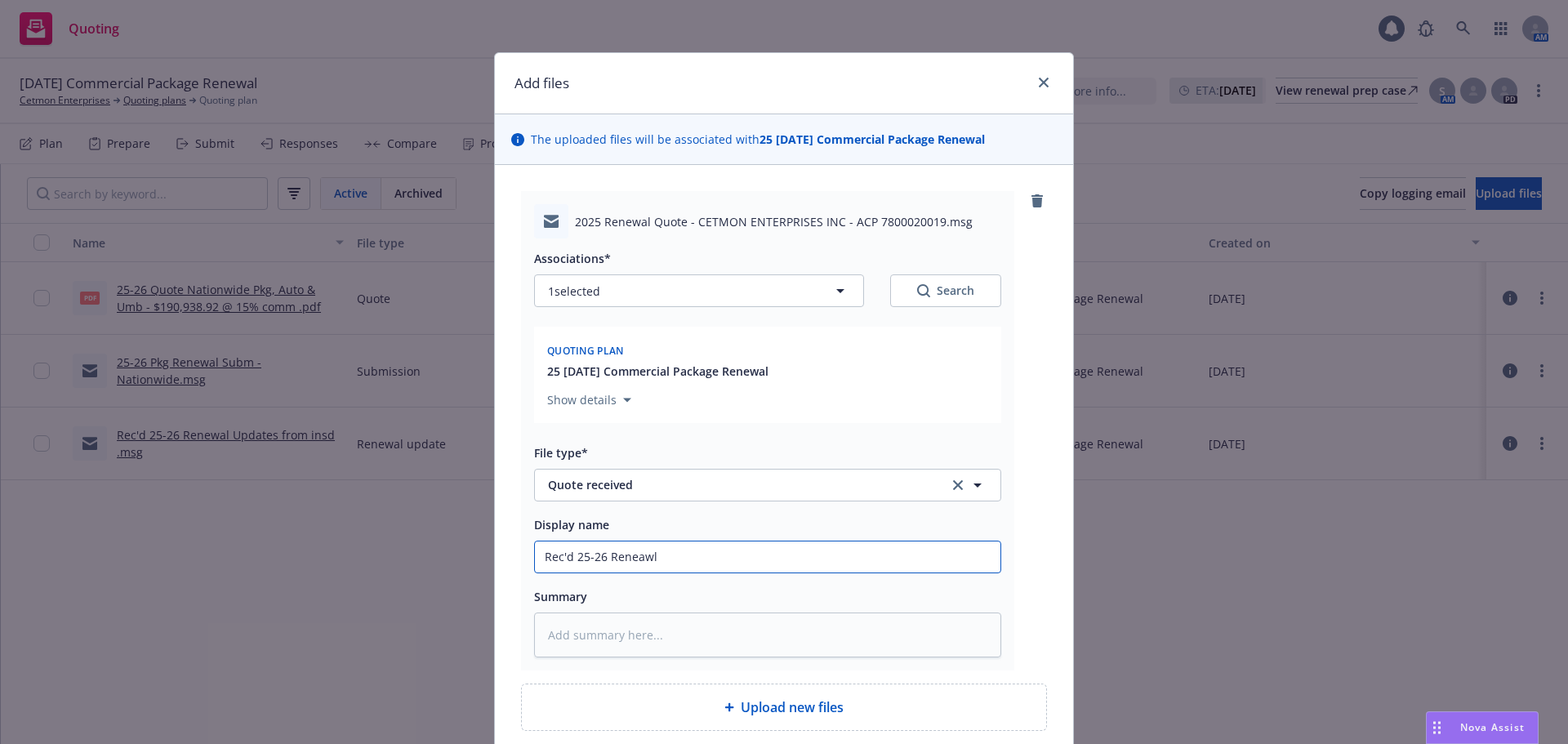
type input "Rec'd 25-26 Reneawl Q"
type textarea "x"
type input "Rec'd 25-26 [PERSON_NAME]"
type textarea "x"
type input "Rec'd 25-26 Reneawl Quot"
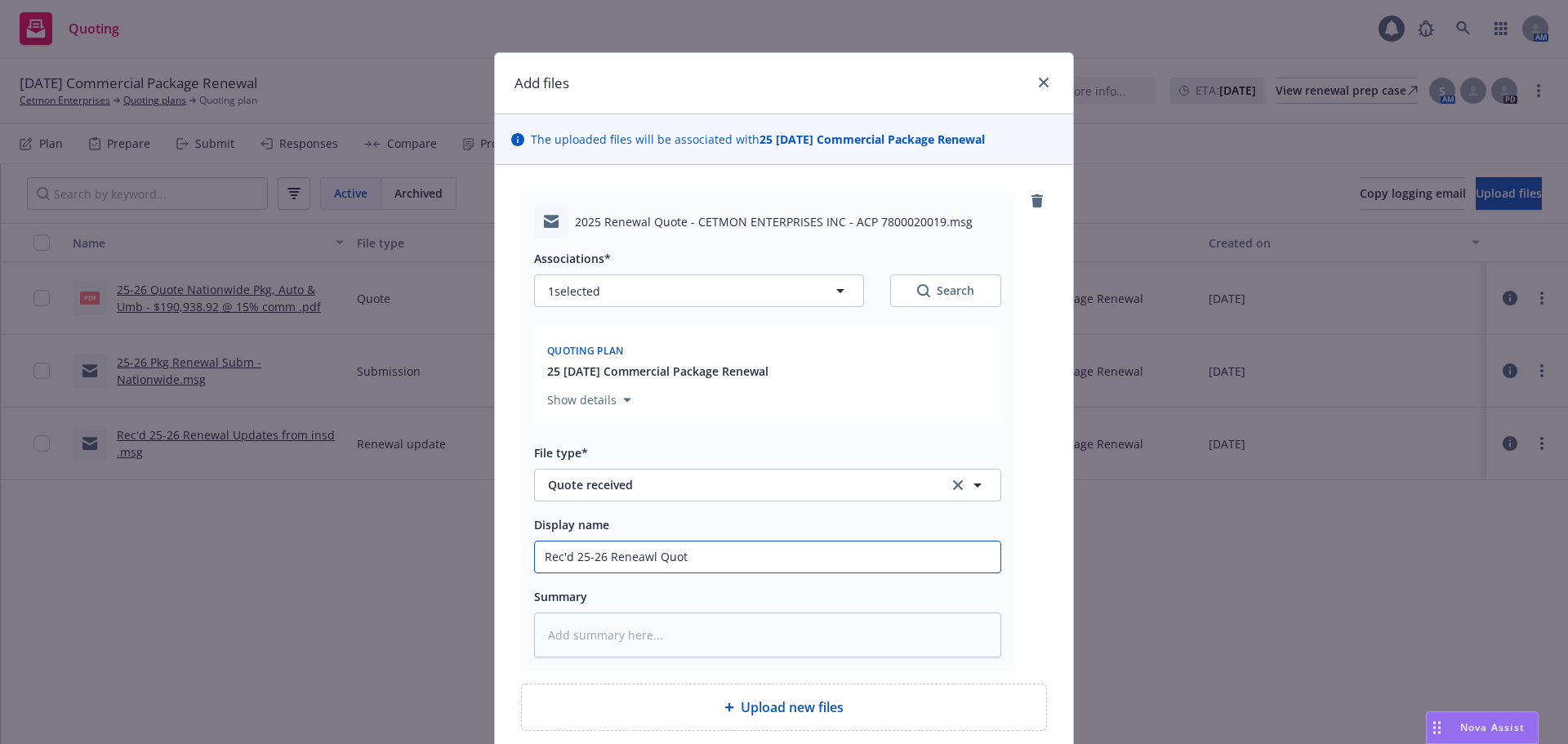
type textarea "x"
type input "Rec'd 25-26 Reneawl Quote"
type textarea "x"
type input "Rec'd 25-26 Reneawl Quot"
type textarea "x"
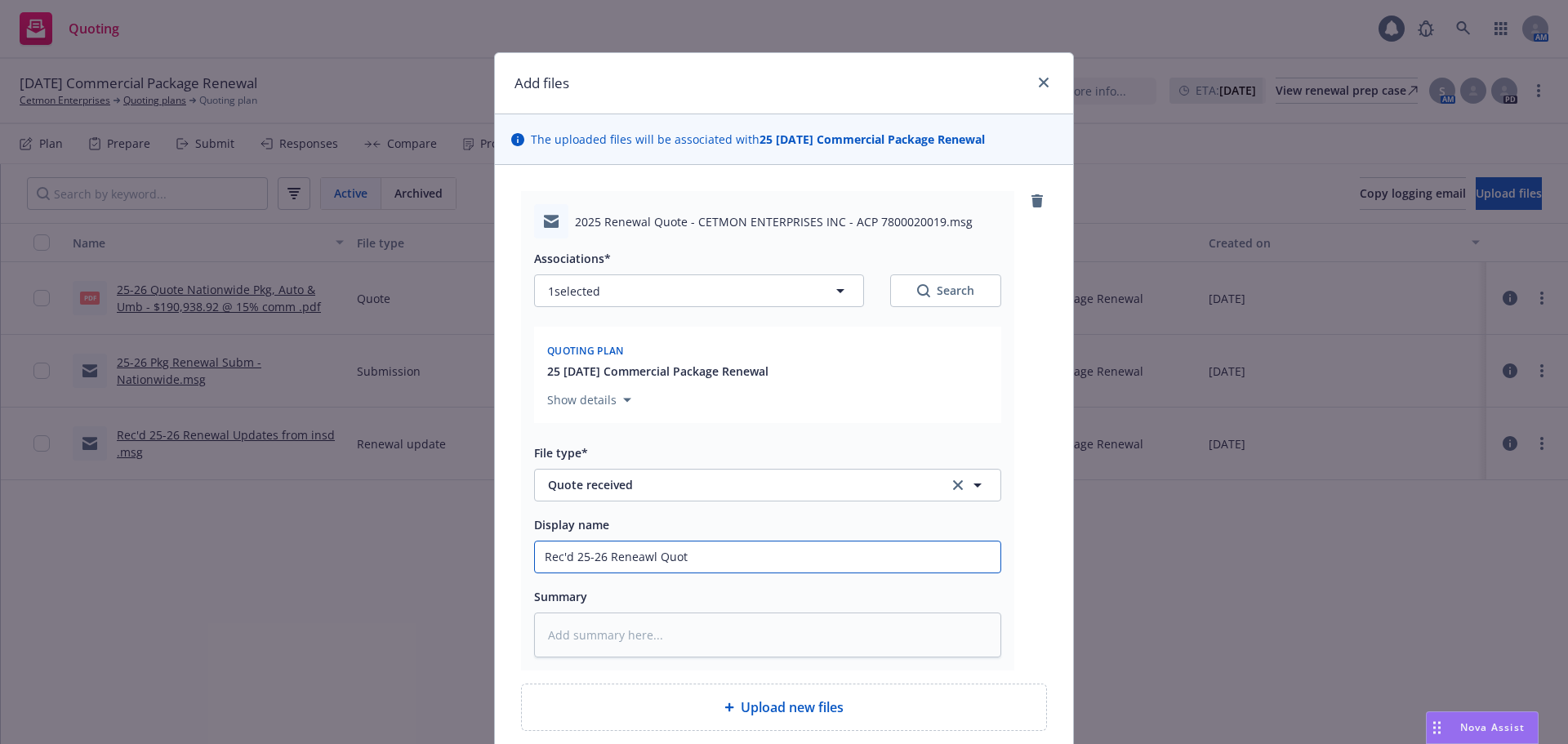
type input "Rec'd 25-26 Reneawl Quo"
type textarea "x"
type input "Rec'd 25-26 [PERSON_NAME]"
type textarea "x"
type input "Rec'd 25-26 Reneawl Q"
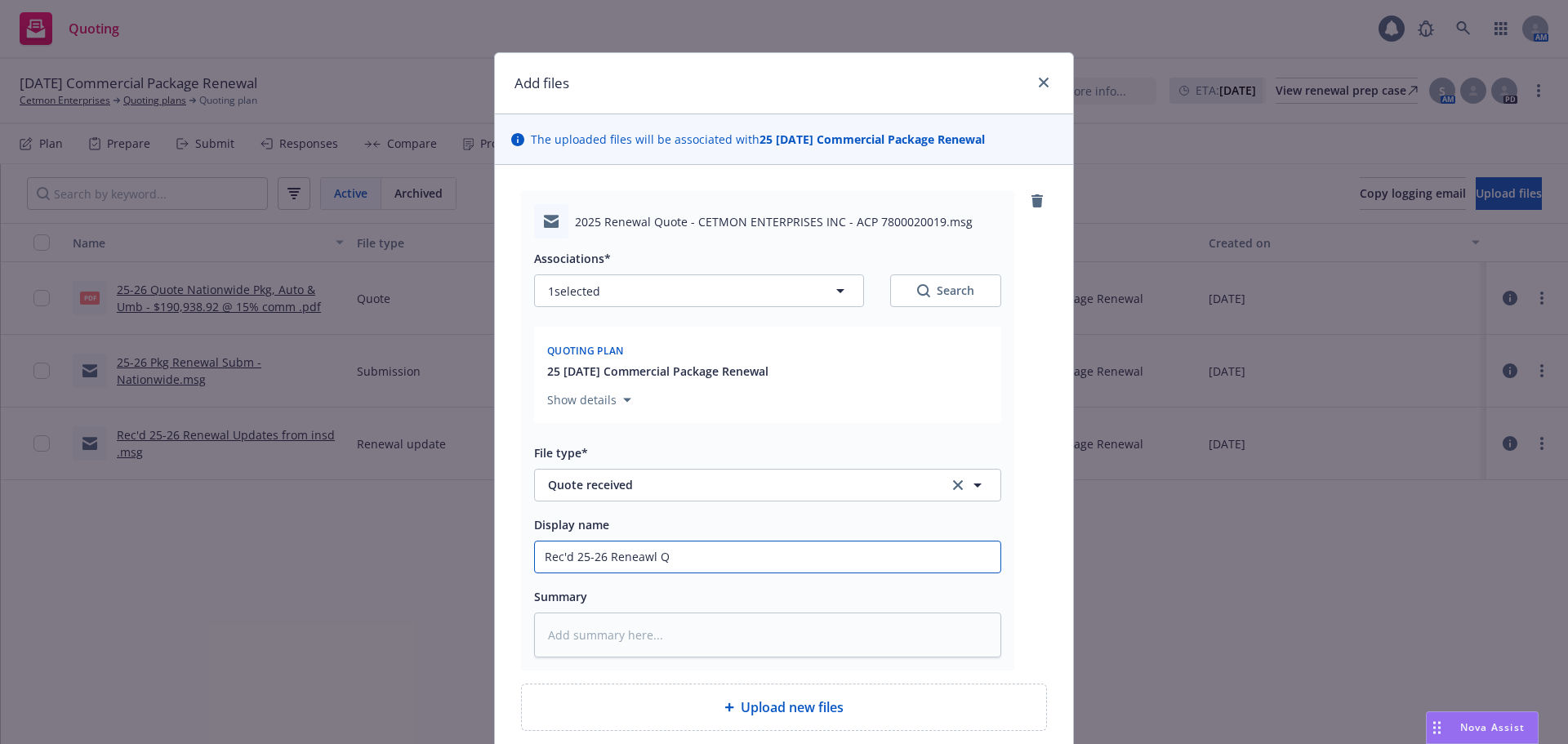
type textarea "x"
type input "Rec'd 25-26 Reneawl"
type textarea "x"
type input "Rec'd 25-26 Reneawl"
type textarea "x"
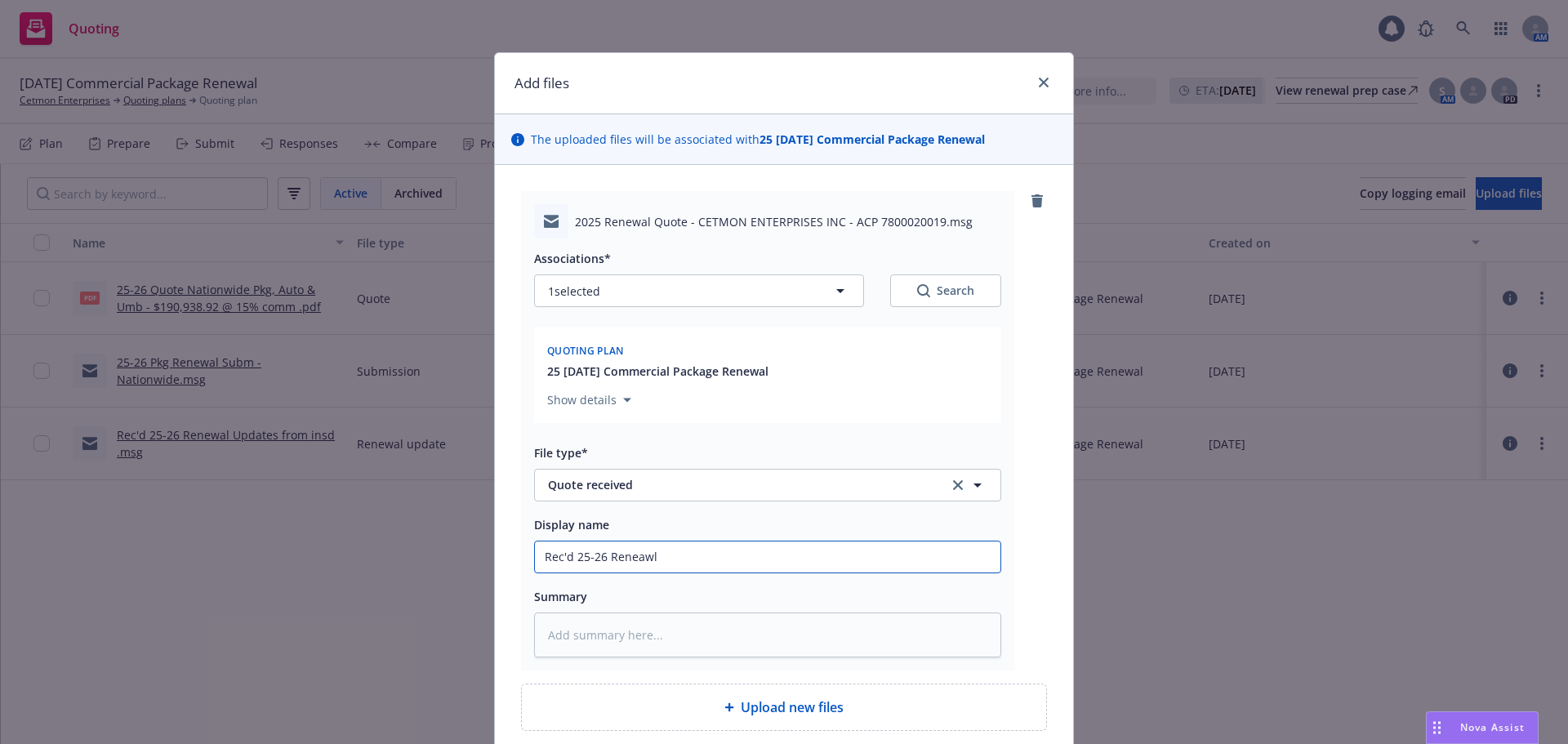
type input "Rec'd 25-26 Reneaw"
type textarea "x"
type input "Rec'd 25-26 [PERSON_NAME]"
type textarea "x"
type input "Rec'd 25-26 Ren"
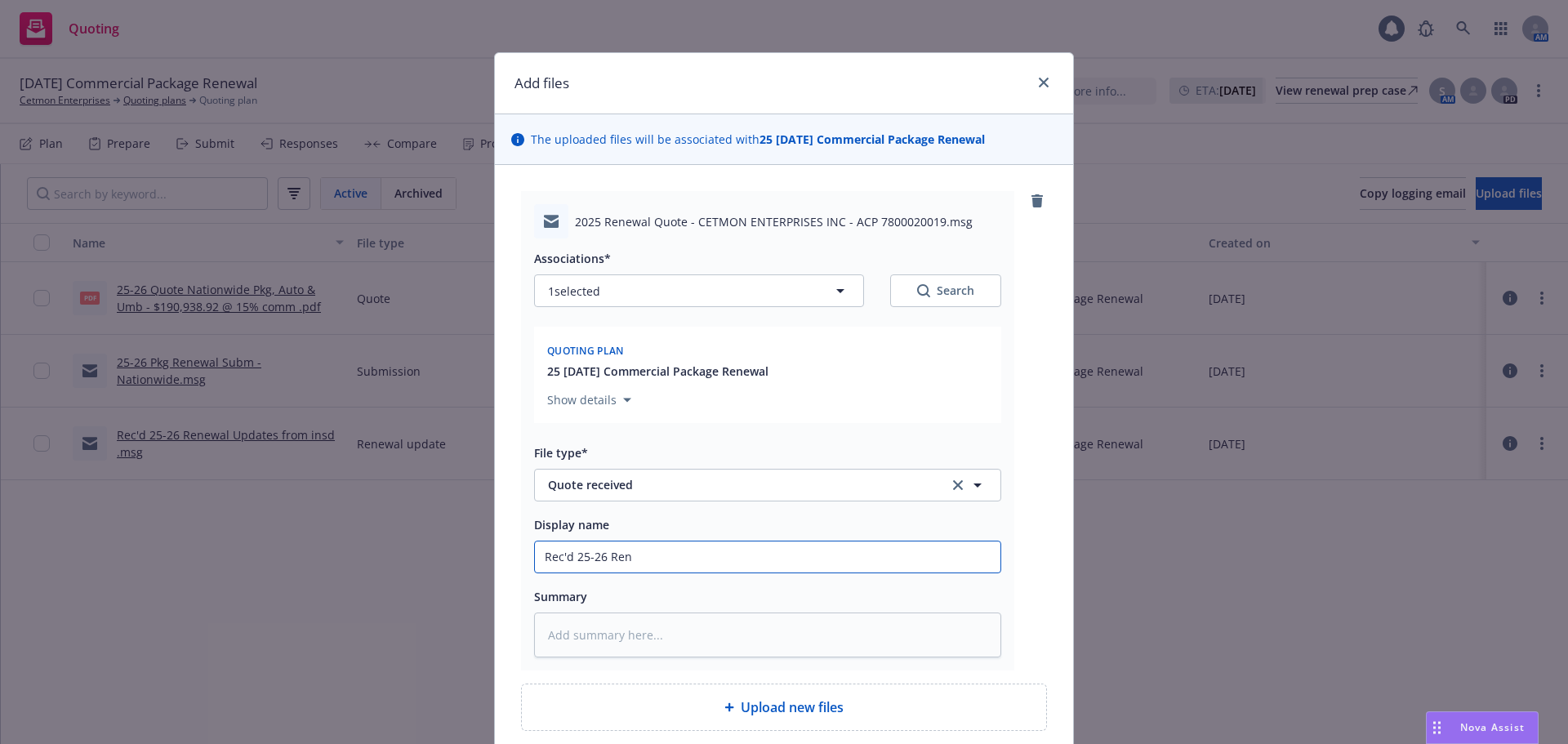
type textarea "x"
type input "Rec'd 25-26 Re"
type textarea "x"
type input "Rec'd 25-26 R"
type textarea "x"
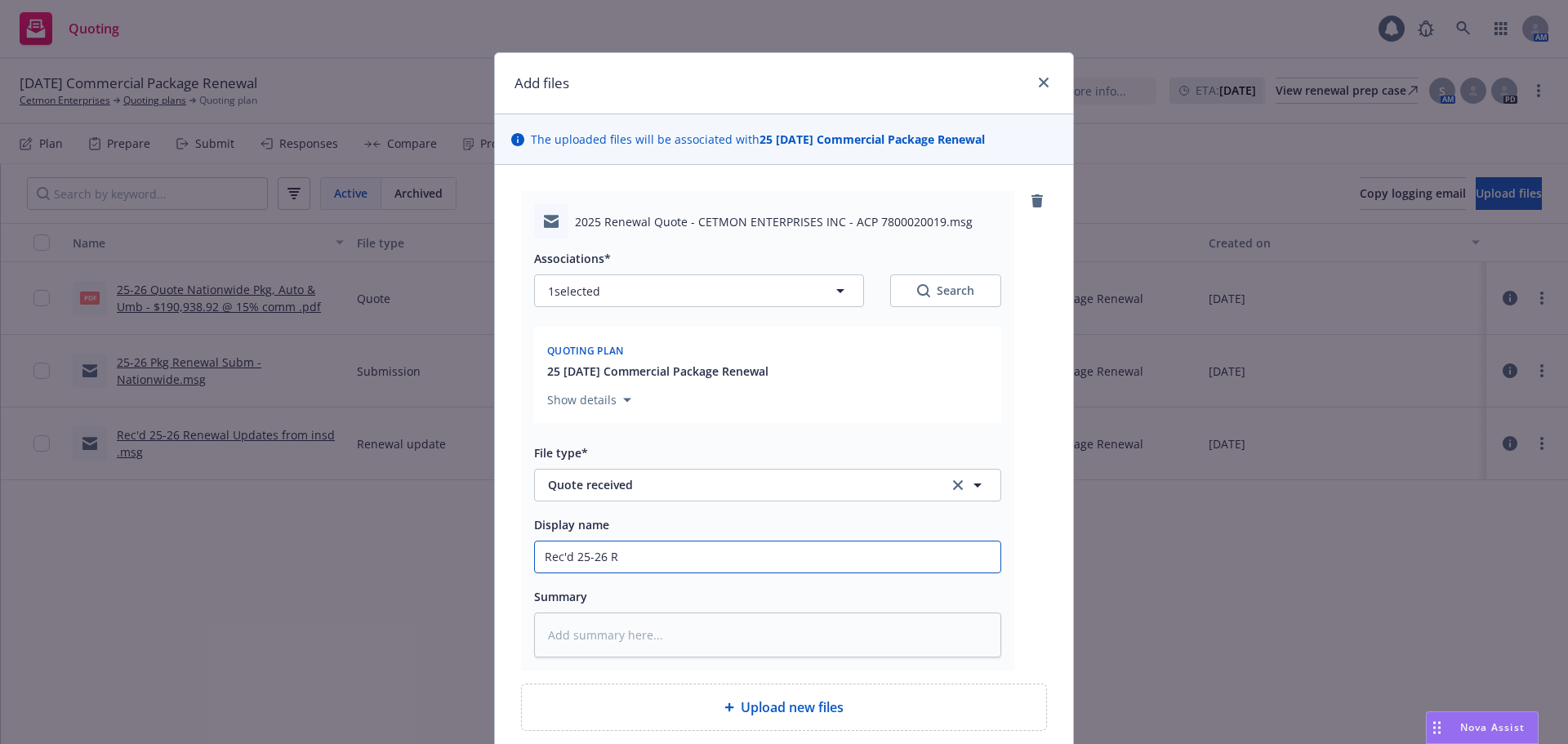
type input "Rec'd 25-26"
type textarea "x"
type input "Rec'd 25-26 r"
type textarea "x"
type input "Rec'd 25-26 re"
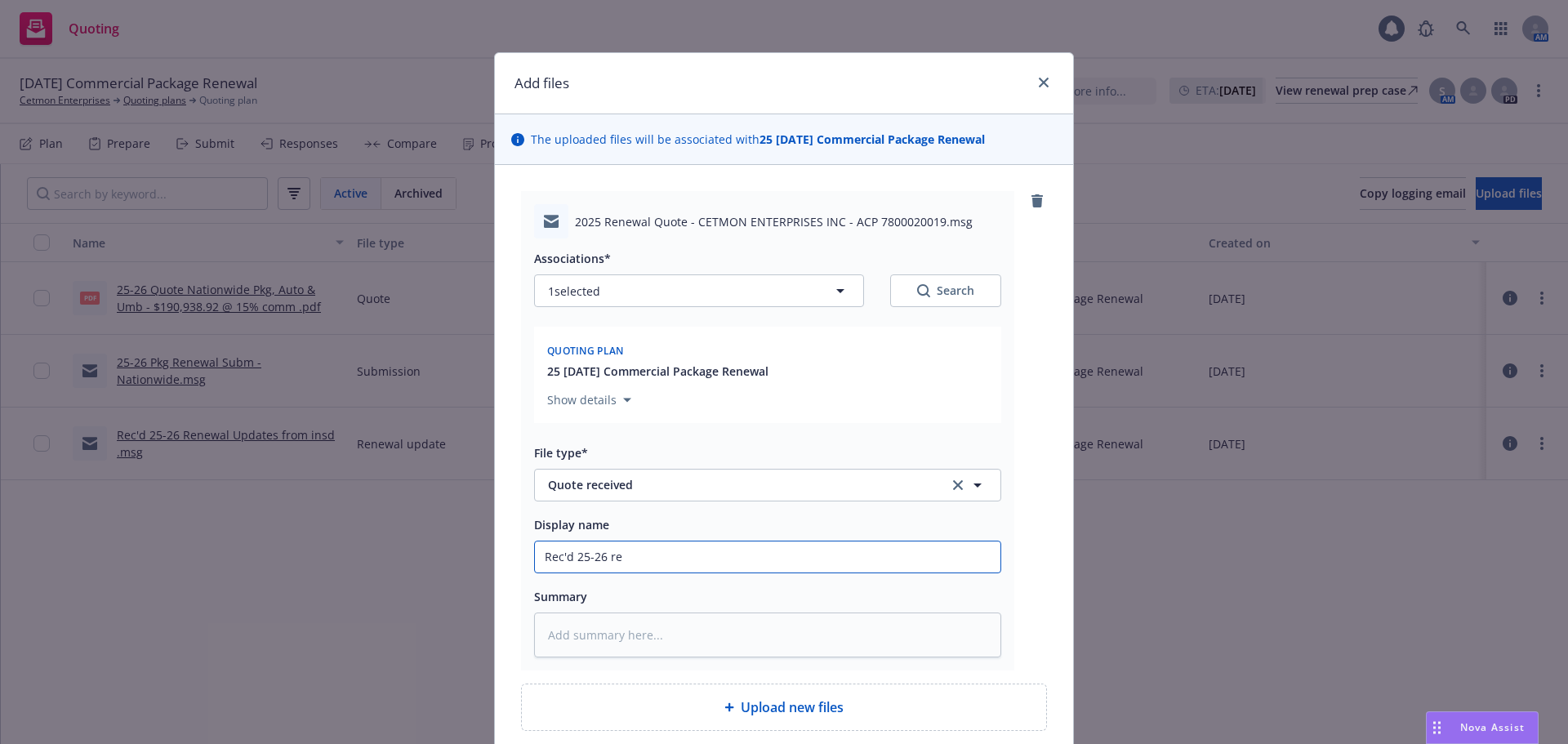
type textarea "x"
type input "Rec'd 25-26 ren"
type textarea "x"
type input "Rec'd 25-26 [PERSON_NAME]"
type textarea "x"
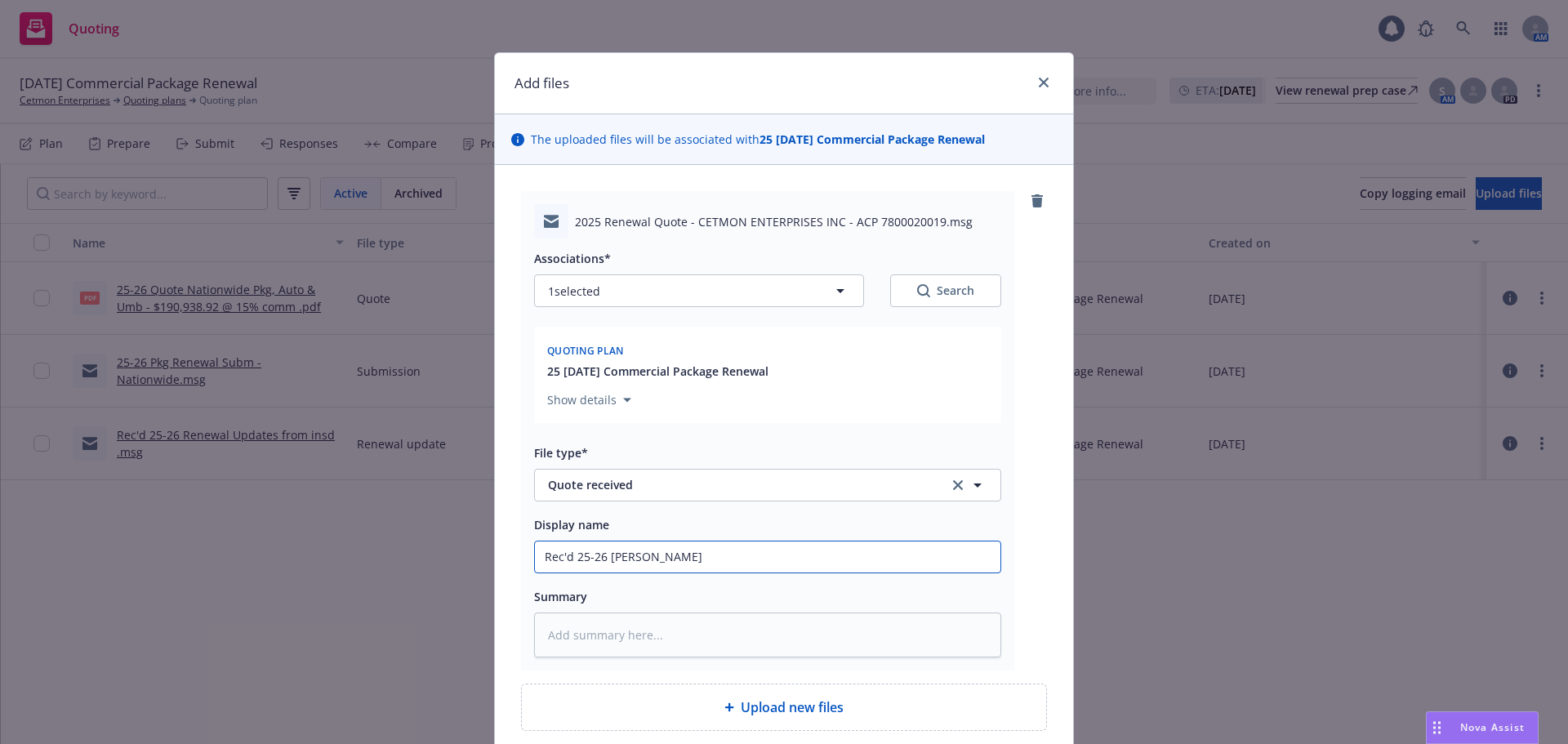
type input "Rec'd 25-26 [PERSON_NAME]"
type textarea "x"
type input "Rec'd 25-26 reneaw"
type textarea "x"
type input "Rec'd 25-26 reneawl"
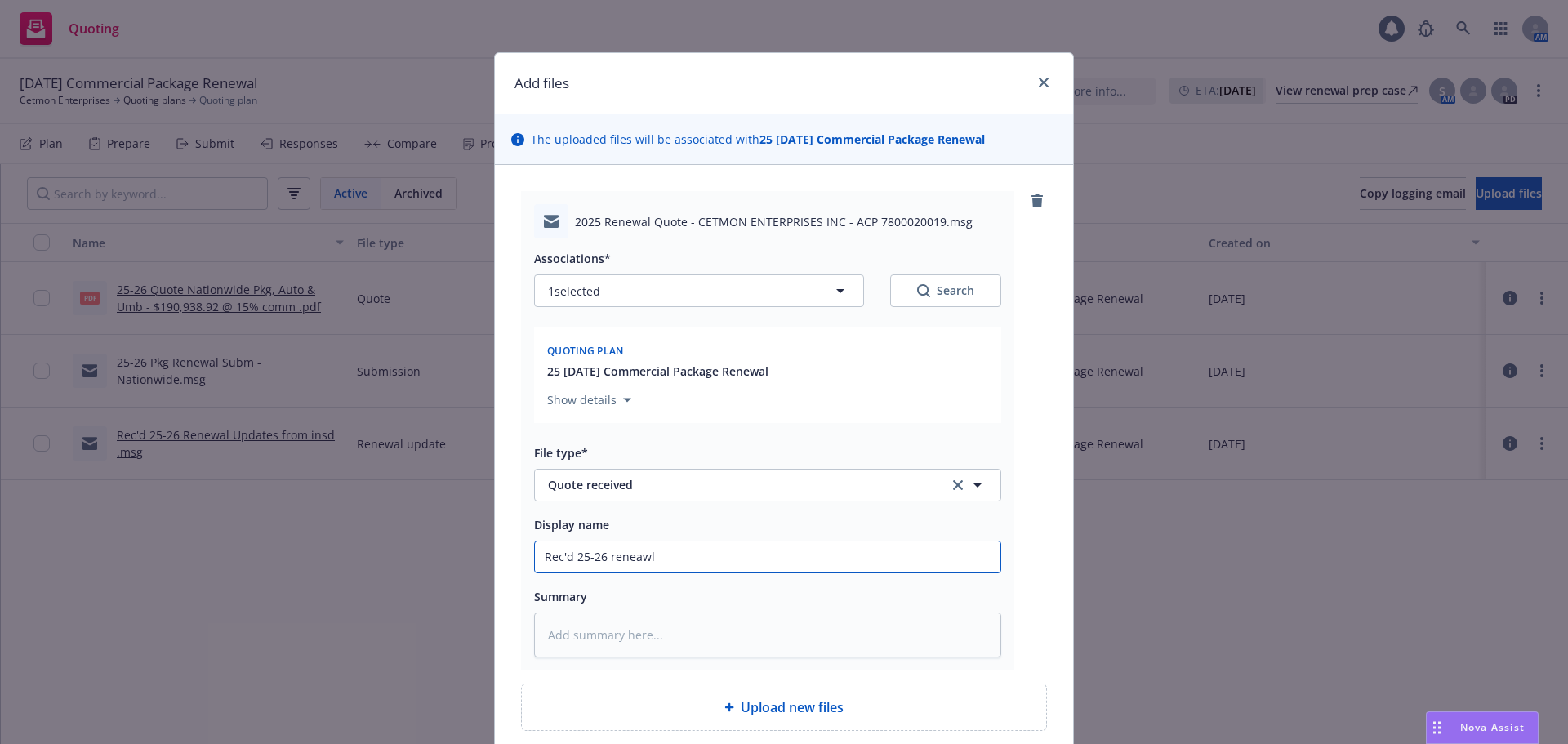
type textarea "x"
type input "Rec'd 25-26 reneawl"
type textarea "x"
type input "Rec'd 25-26 reneawl q"
type textarea "x"
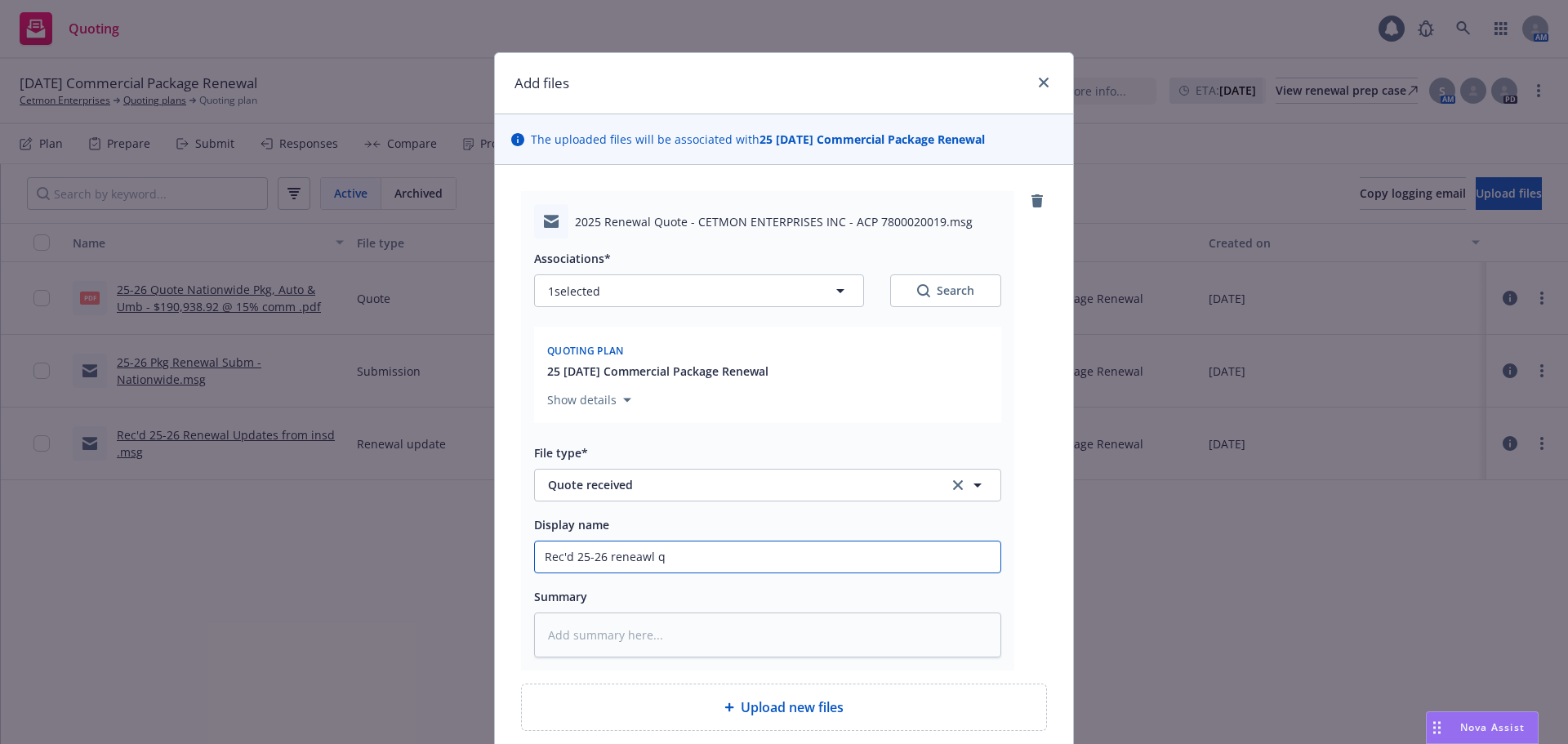
type input "Rec'd 25-26 reneawl qu"
type textarea "x"
type input "Rec'd 25-26 reneawl quo"
type textarea "x"
type input "Rec'd 25-26 reneawl quot"
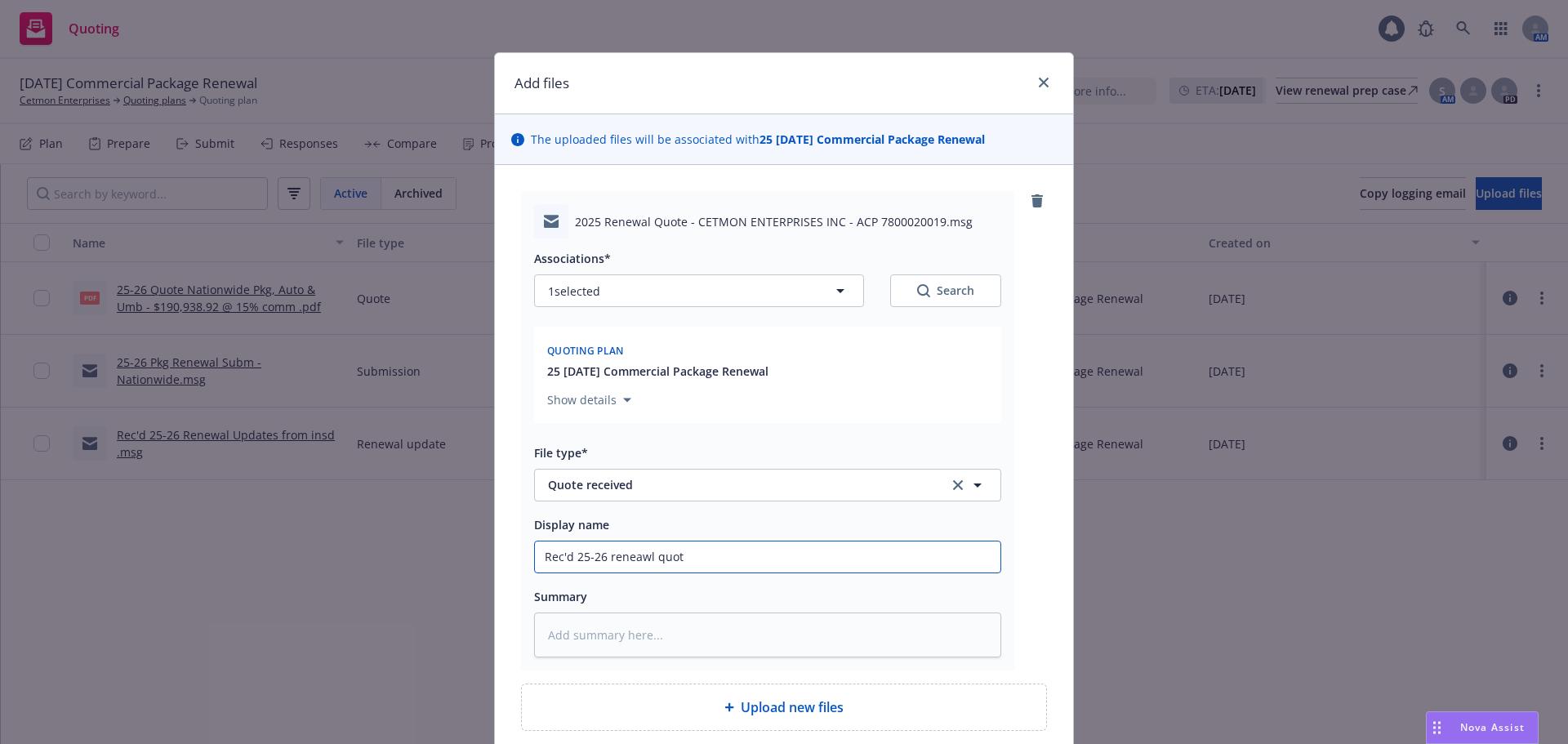
type textarea "x"
type input "Rec'd 25-26 reneawl quote"
type textarea "x"
type input "Rec'd 25-26 reneawl quote"
type textarea "x"
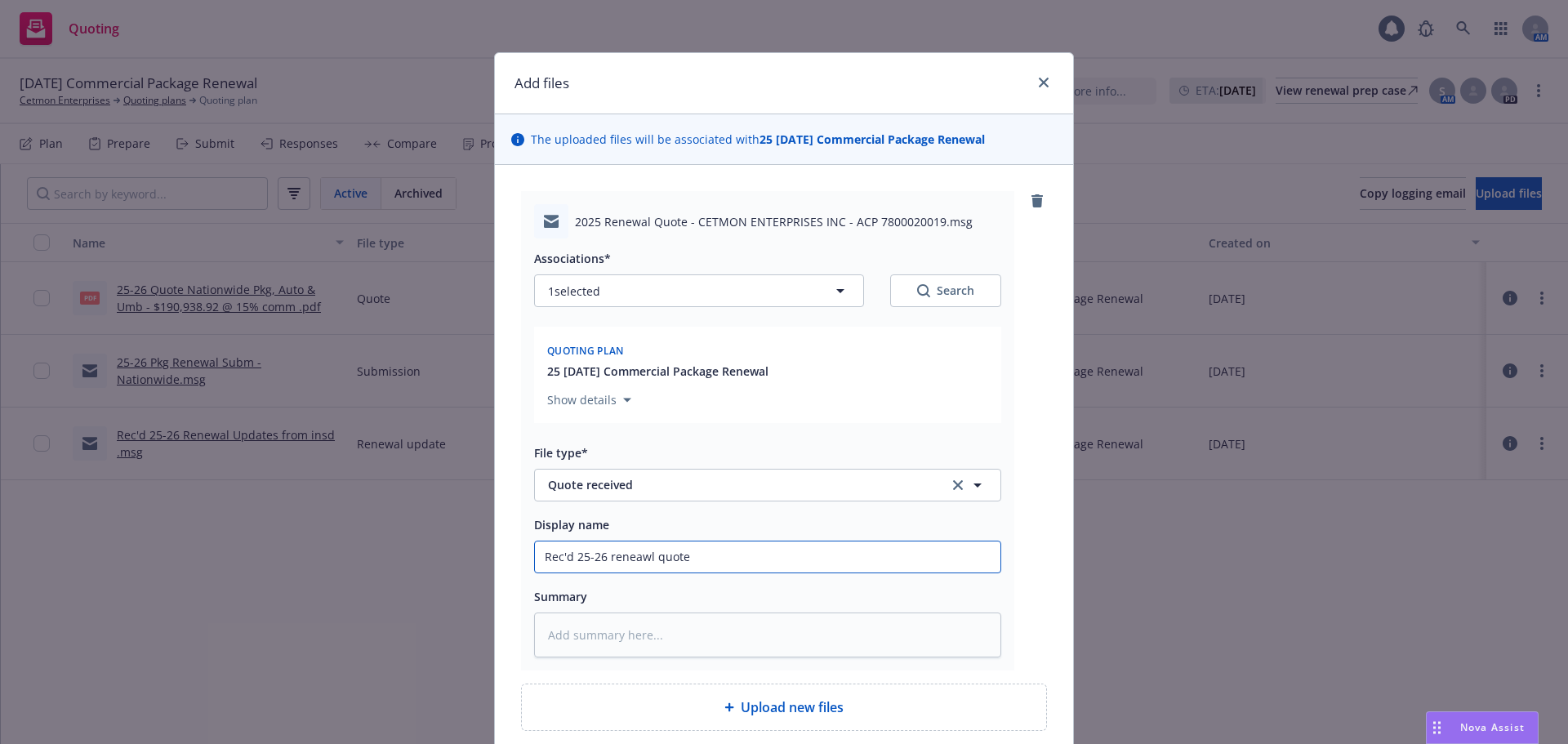
type input "Rec'd 25-26 reneawl quot"
type textarea "x"
type input "Rec'd 25-26 reneawl quo"
type textarea "x"
type input "Rec'd 25-26 reneawl q"
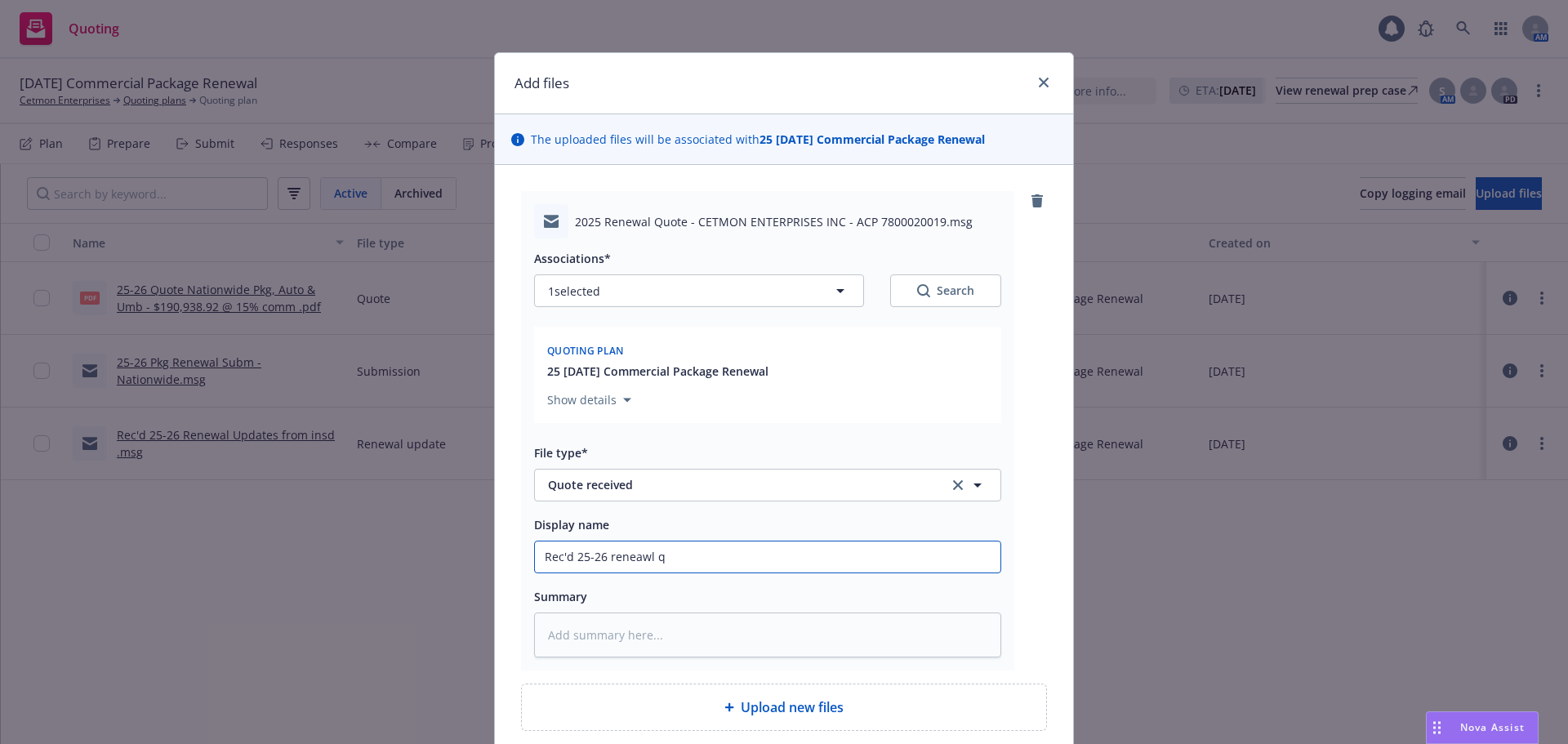
type textarea "x"
type input "Rec'd 25-26 reneawl"
type textarea "x"
type input "Rec'd 25-26 reneawl"
type textarea "x"
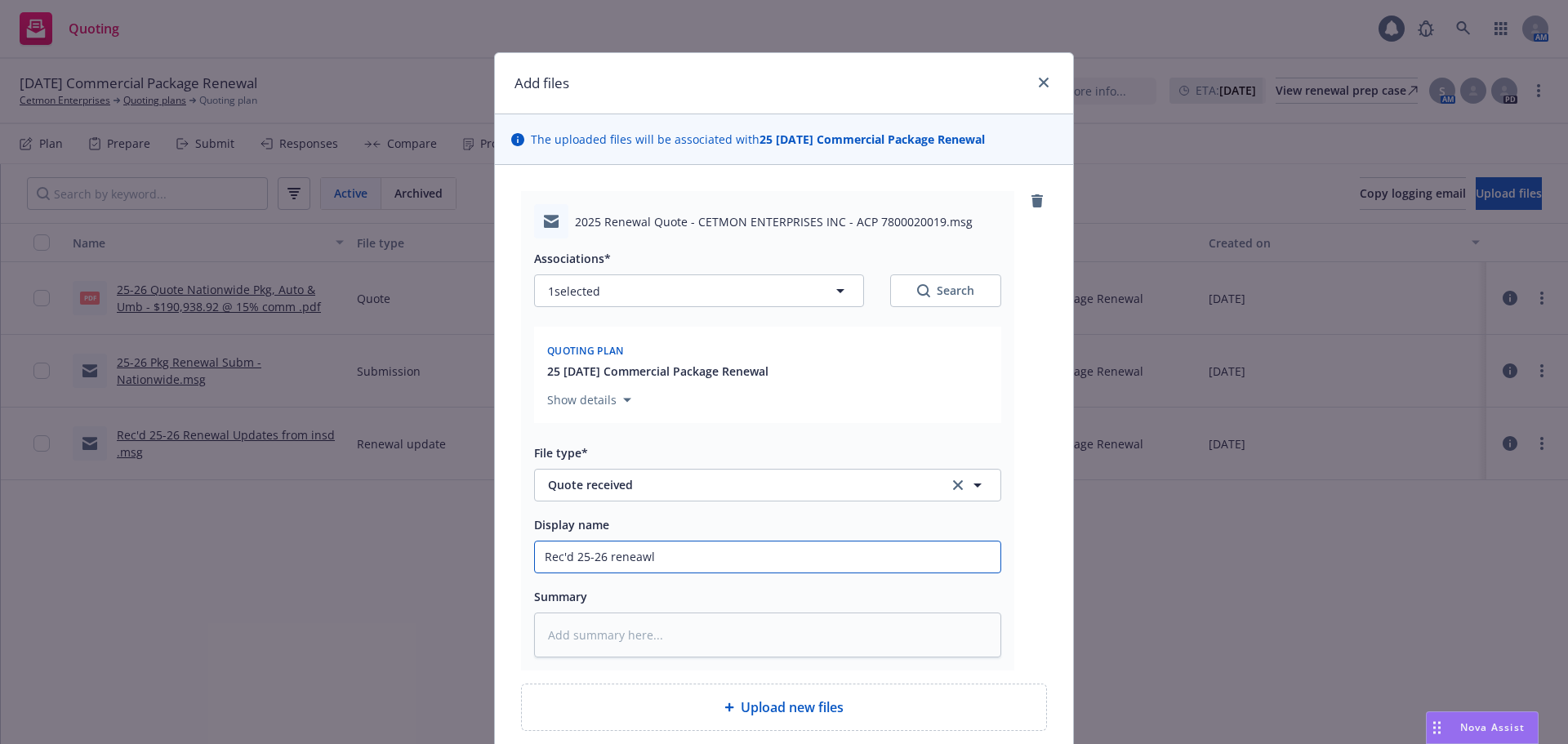
type input "Rec'd 25-26 reneaw"
type textarea "x"
type input "Rec'd 25-26 [PERSON_NAME]"
type textarea "x"
type input "Rec'd 25-26 [PERSON_NAME]"
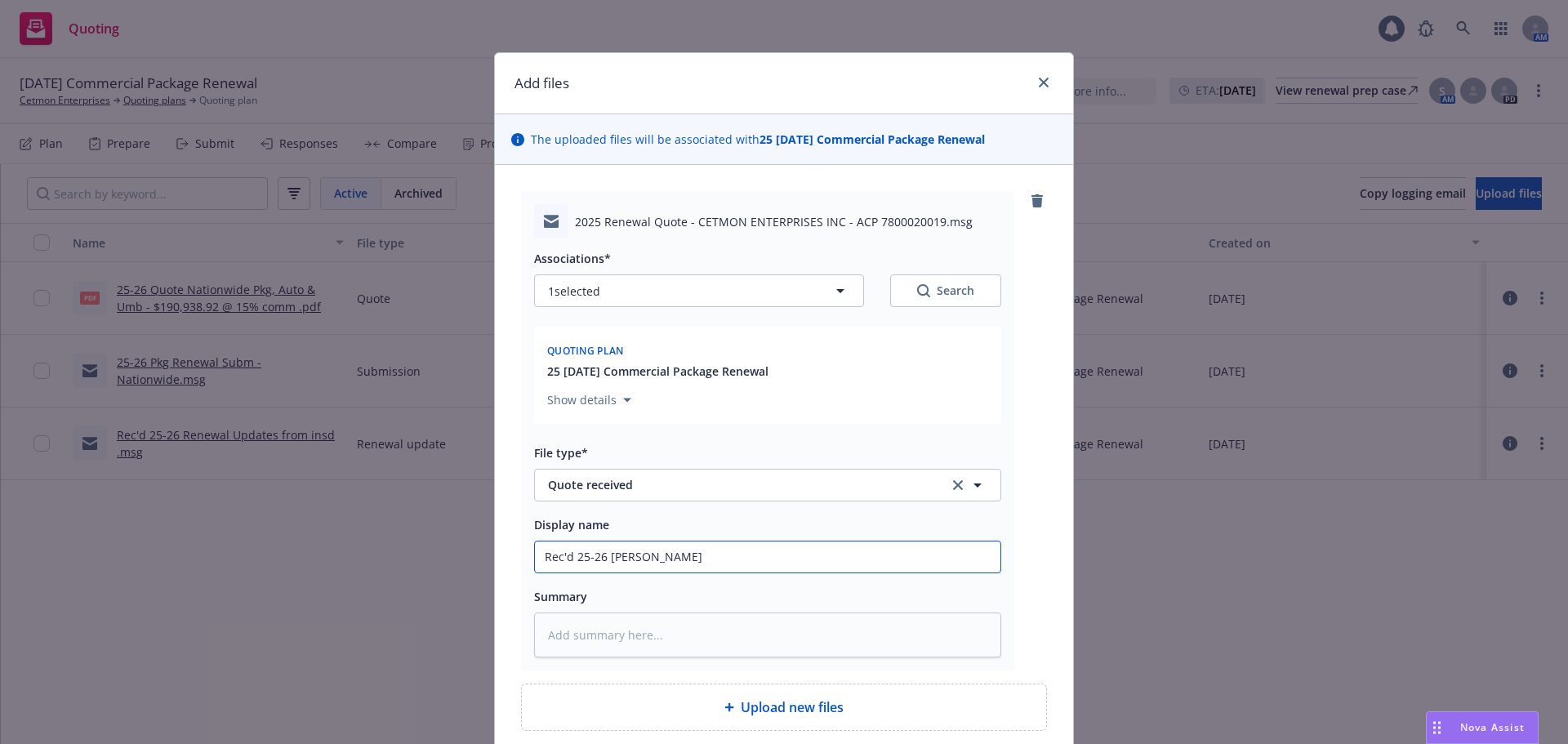
type textarea "x"
type input "Rec'd 25-26 renew"
type textarea "x"
type input "Rec'd 25-26 renewa"
type textarea "x"
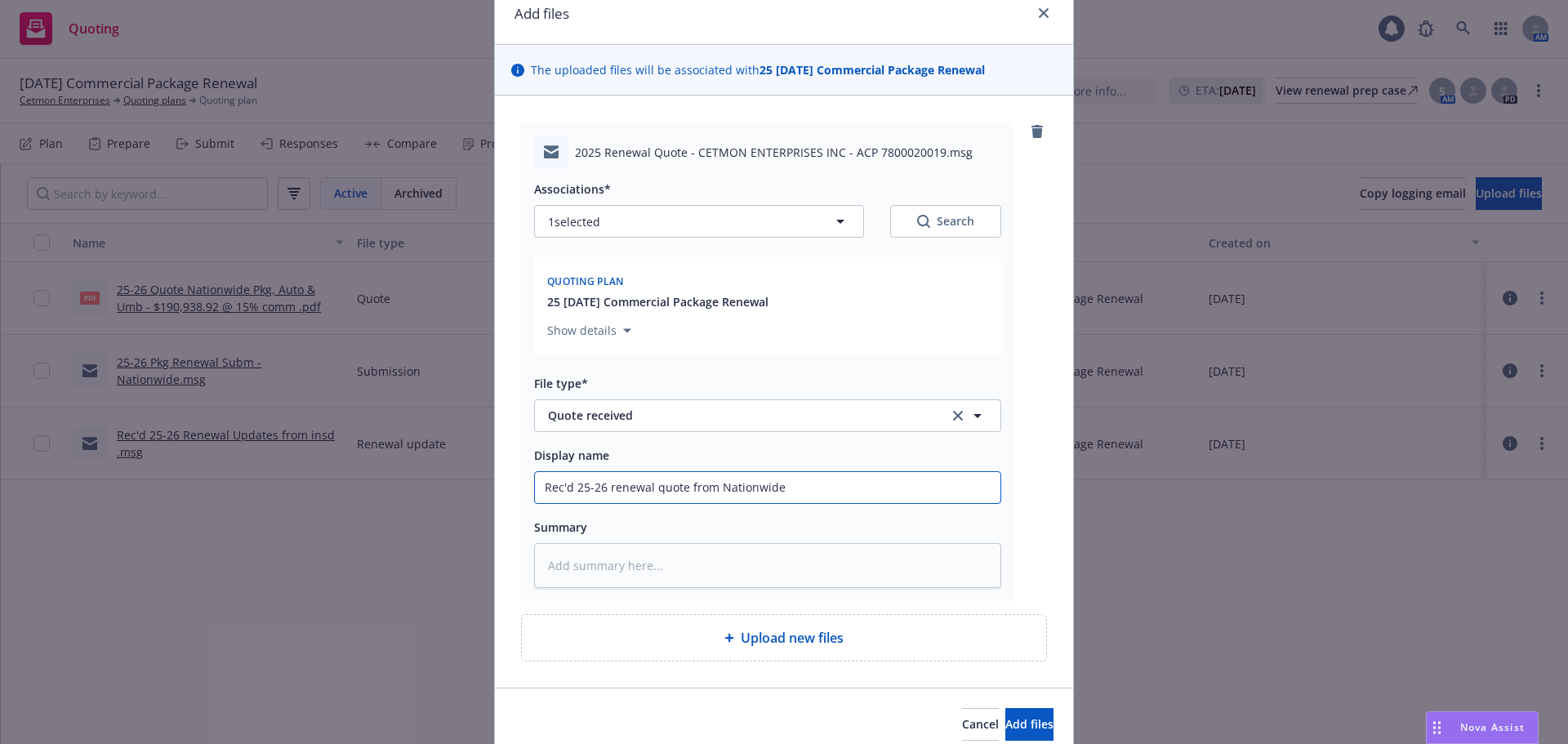
scroll to position [139, 0]
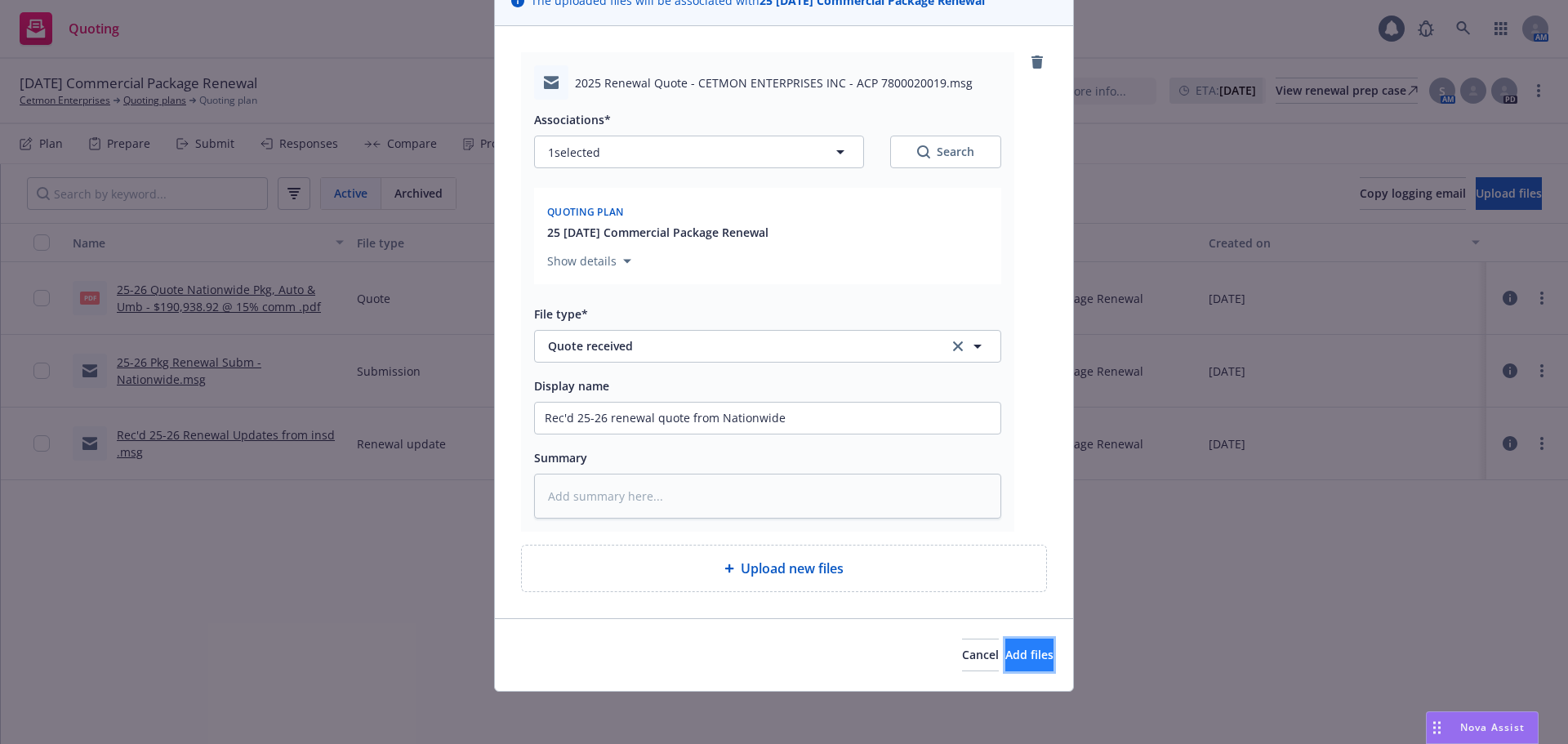
click at [1005, 665] on button "Add files" at bounding box center [1029, 654] width 49 height 33
